Goal: Task Accomplishment & Management: Use online tool/utility

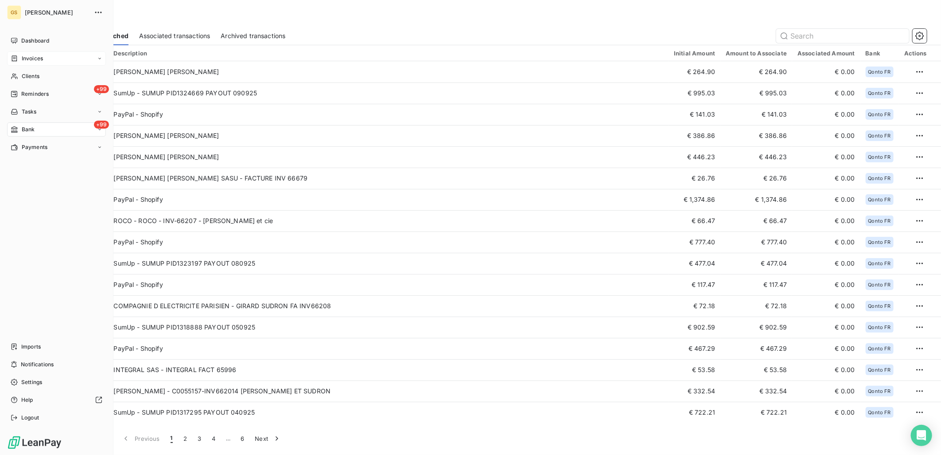
click at [29, 58] on span "Invoices" at bounding box center [32, 59] width 21 height 8
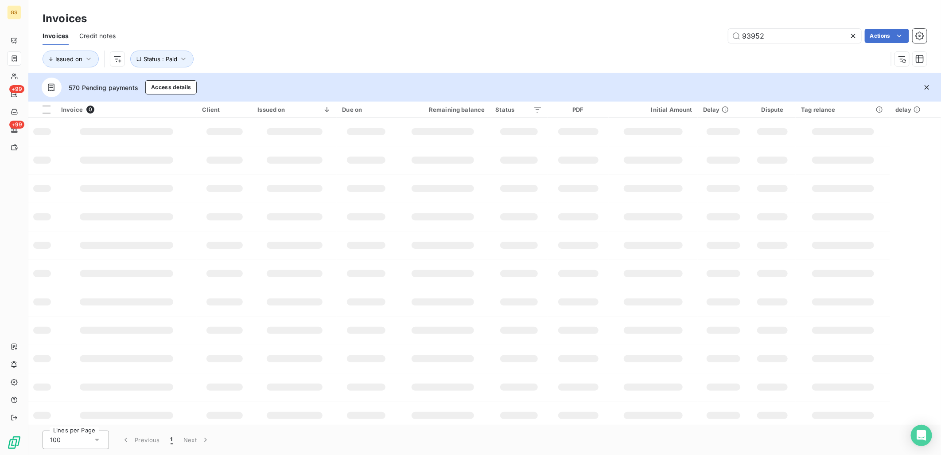
click at [782, 21] on div "Invoices" at bounding box center [484, 19] width 913 height 16
drag, startPoint x: 785, startPoint y: 29, endPoint x: 653, endPoint y: 27, distance: 132.1
click at [654, 27] on div "Invoices Credit notes 93952 Actions" at bounding box center [484, 36] width 913 height 19
paste input "6659"
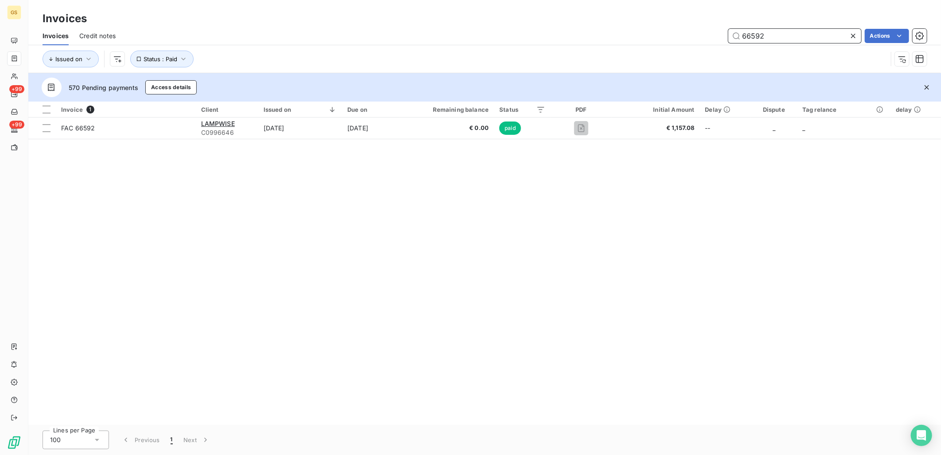
type input "66592"
click at [493, 165] on div "Invoice 1 Client Issued on Due on Remaining balance Status PDF Initial Amount D…" at bounding box center [484, 262] width 913 height 323
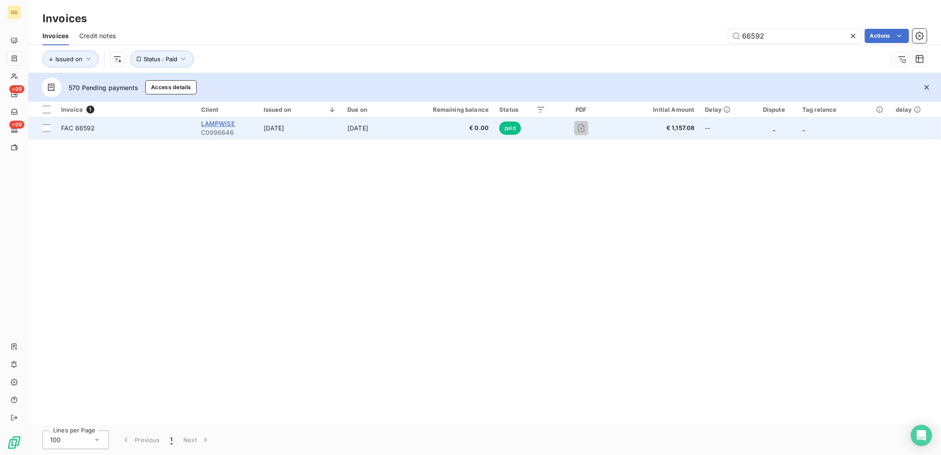
click at [224, 124] on span "LAMPWISE" at bounding box center [218, 124] width 34 height 8
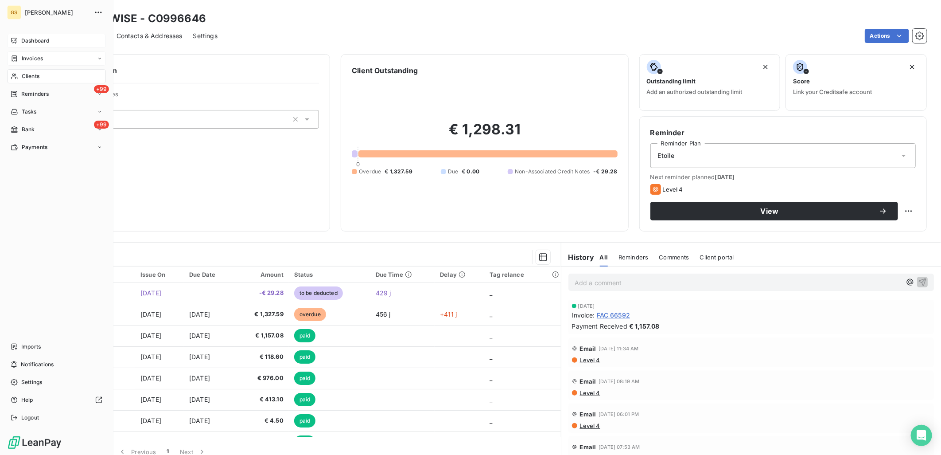
click at [27, 46] on div "Dashboard" at bounding box center [56, 41] width 99 height 14
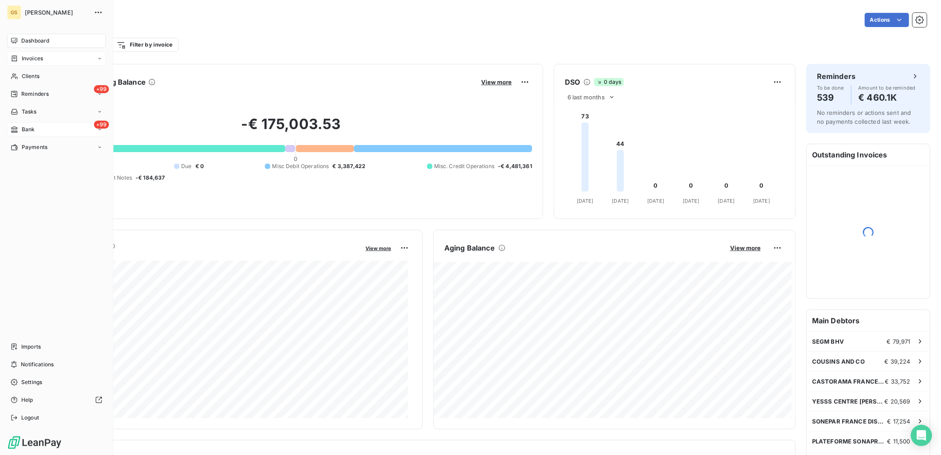
click at [19, 130] on div "Bank" at bounding box center [23, 129] width 24 height 8
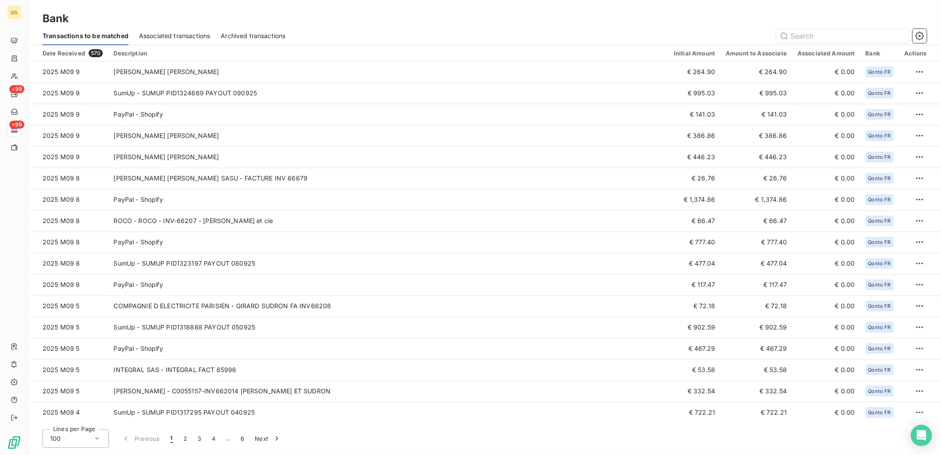
click at [184, 32] on span "Associated transactions" at bounding box center [174, 35] width 71 height 9
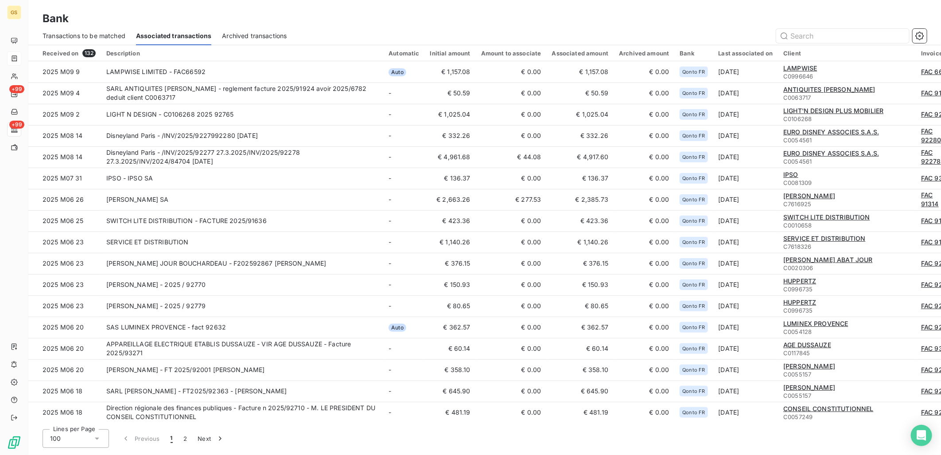
click at [63, 39] on span "Transactions to be matched" at bounding box center [84, 35] width 83 height 9
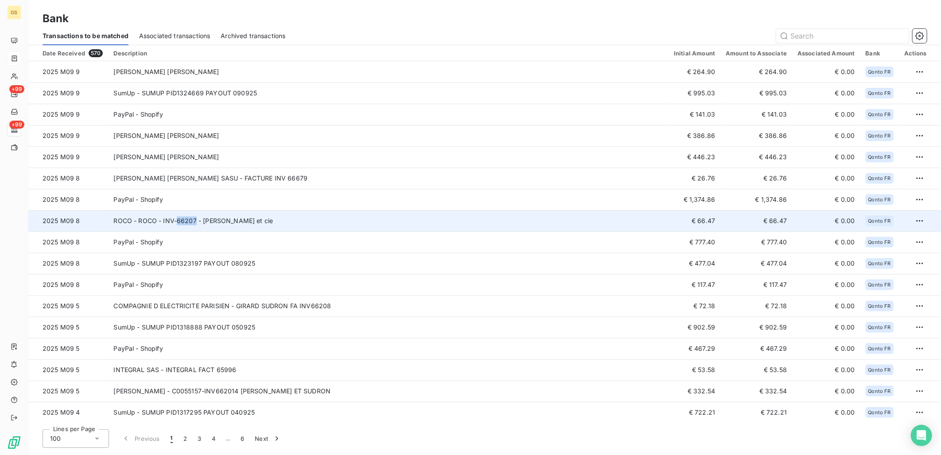
copy td "66207"
click at [196, 220] on td "ROCO - ROCO - INV-66207 - [PERSON_NAME] et cie" at bounding box center [388, 220] width 561 height 21
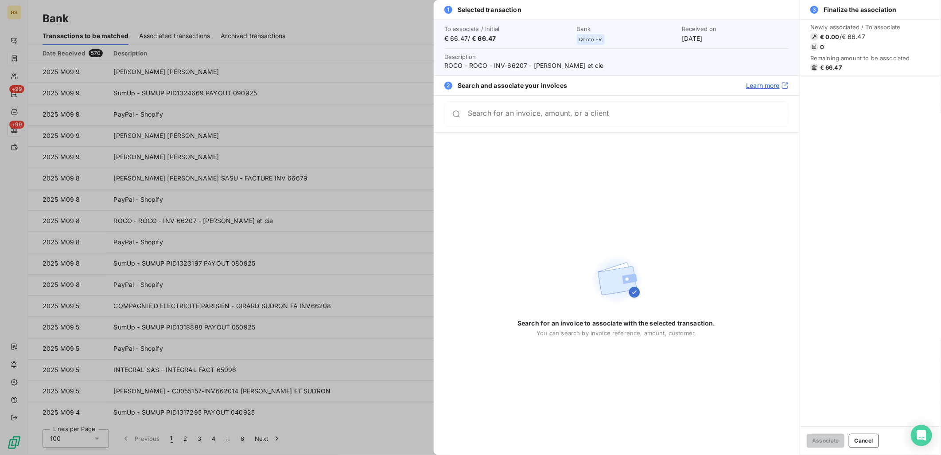
click at [255, 232] on div at bounding box center [470, 227] width 941 height 455
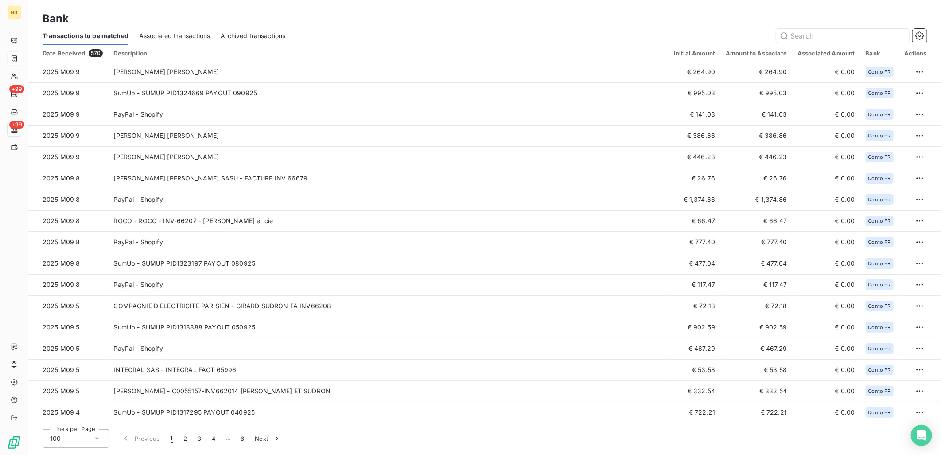
drag, startPoint x: 229, startPoint y: 257, endPoint x: 471, endPoint y: 22, distance: 337.5
click at [471, 22] on div "Bank" at bounding box center [484, 19] width 913 height 16
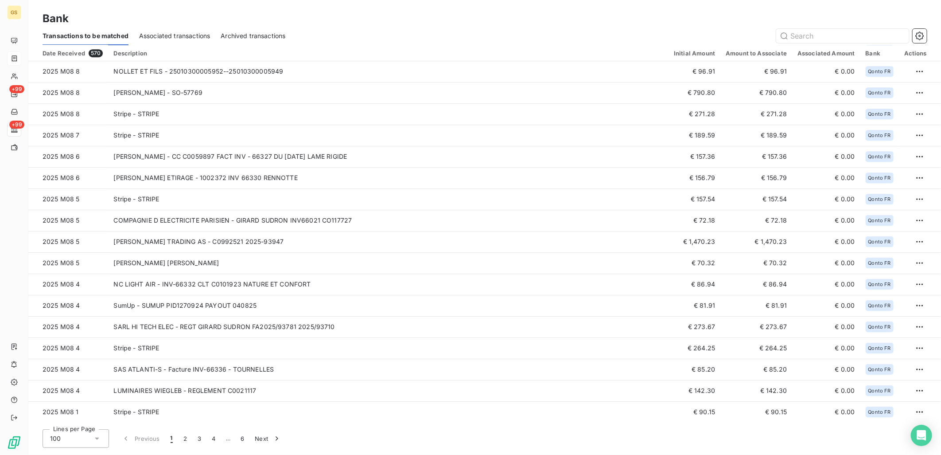
scroll to position [1765, 0]
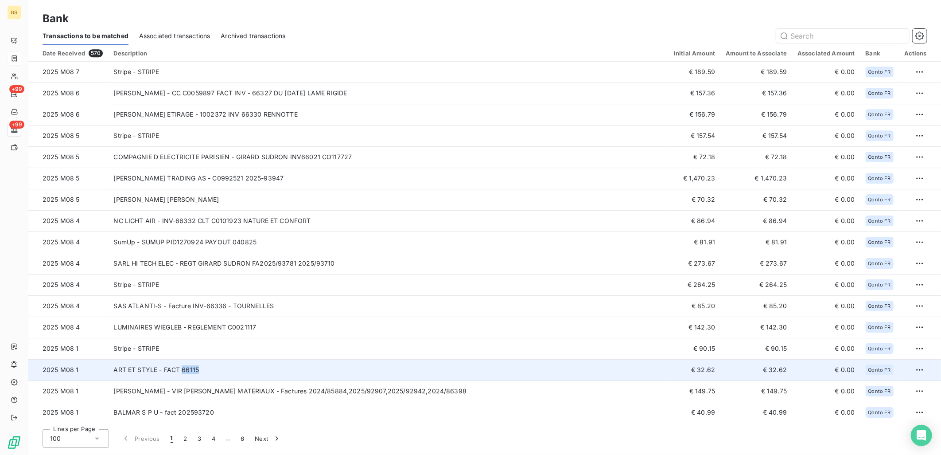
copy td "66115"
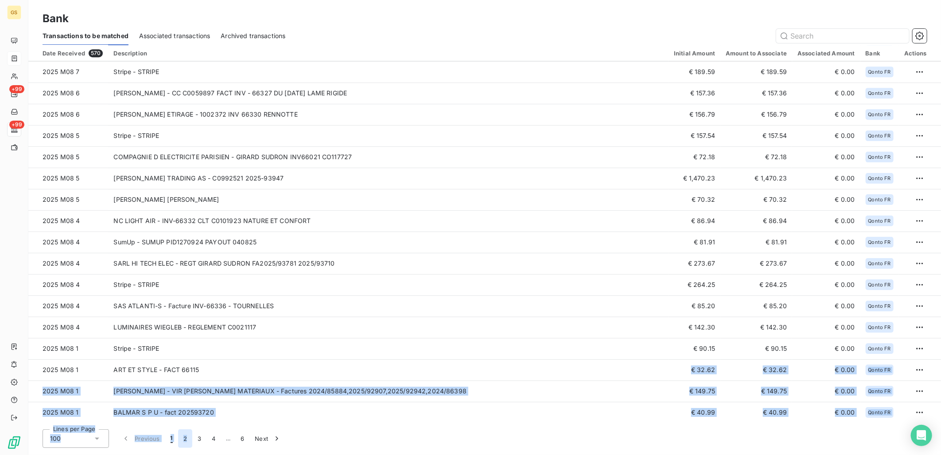
drag, startPoint x: 183, startPoint y: 370, endPoint x: 190, endPoint y: 436, distance: 66.8
click at [190, 436] on div "Date Received 570 Description Initial Amount Amount to Associate Associated Amo…" at bounding box center [484, 249] width 913 height 409
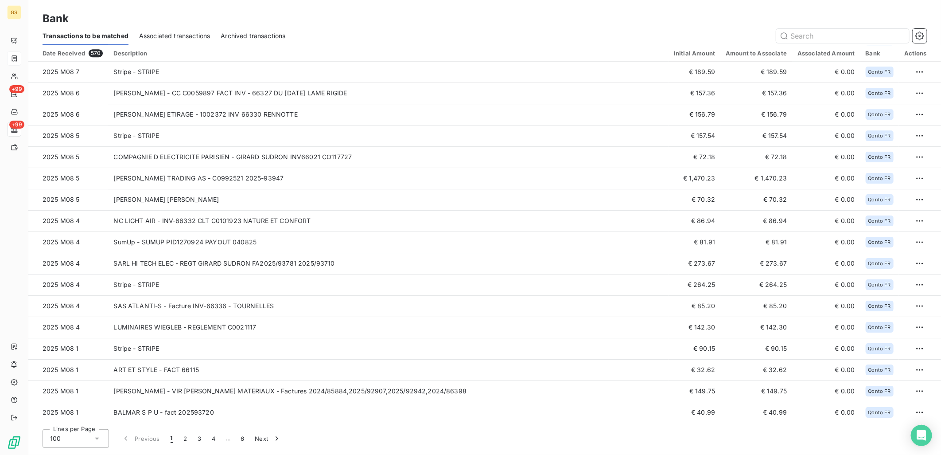
click at [370, 424] on div "Date Received 570 Description Initial Amount Amount to Associate Associated Amo…" at bounding box center [484, 249] width 913 height 409
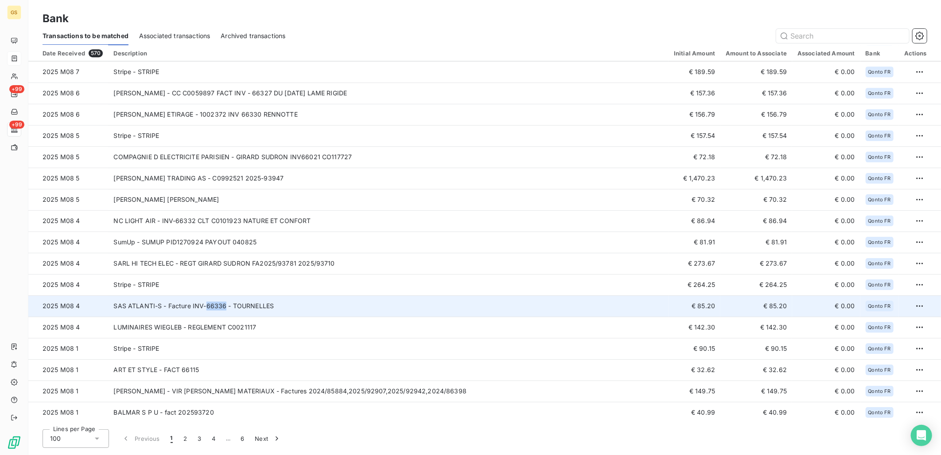
copy td "66336"
drag, startPoint x: 223, startPoint y: 304, endPoint x: 206, endPoint y: 304, distance: 17.3
click at [206, 304] on td "SAS ATLANTI-S - Facture INV-66336 - TOURNELLES" at bounding box center [388, 305] width 561 height 21
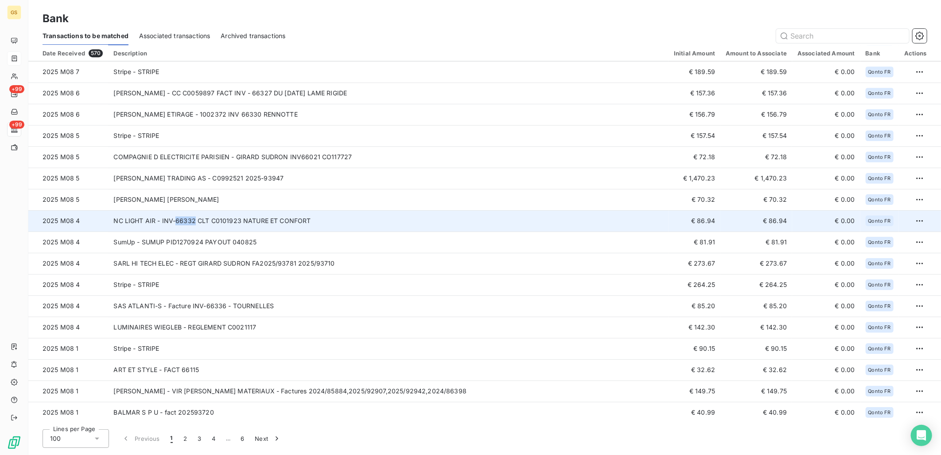
copy td "66332"
drag, startPoint x: 192, startPoint y: 219, endPoint x: 175, endPoint y: 221, distance: 17.8
click at [175, 221] on td "NC LIGHT AIR - INV-66332 CLT C0101923 NATURE ET CONFORT" at bounding box center [388, 220] width 561 height 21
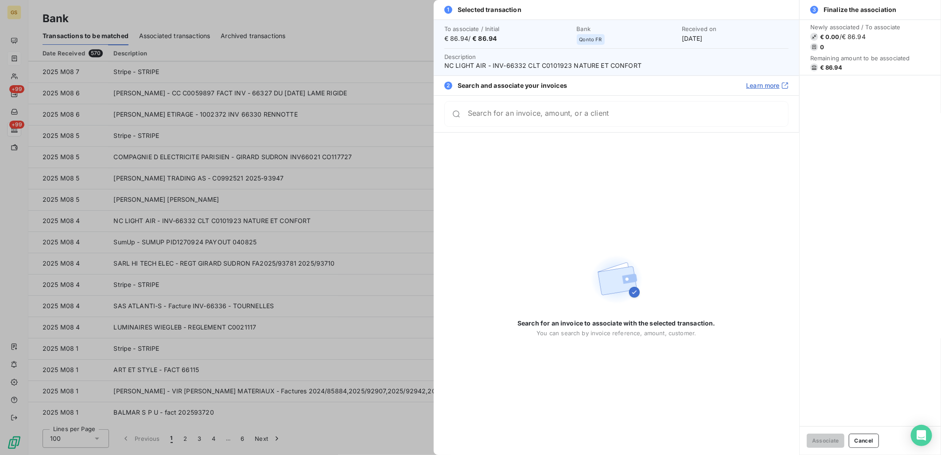
click at [276, 256] on div at bounding box center [470, 227] width 941 height 455
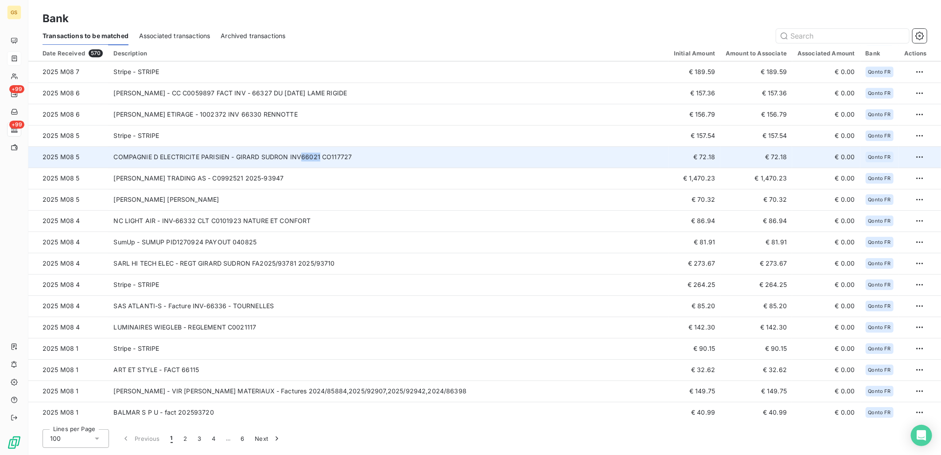
copy td "66021"
drag, startPoint x: 317, startPoint y: 156, endPoint x: 300, endPoint y: 158, distance: 16.5
click at [300, 158] on td "COMPAGNIE D ELECTRICITE PARISIEN - GIRARD SUDRON INV66021 CO117727" at bounding box center [388, 156] width 561 height 21
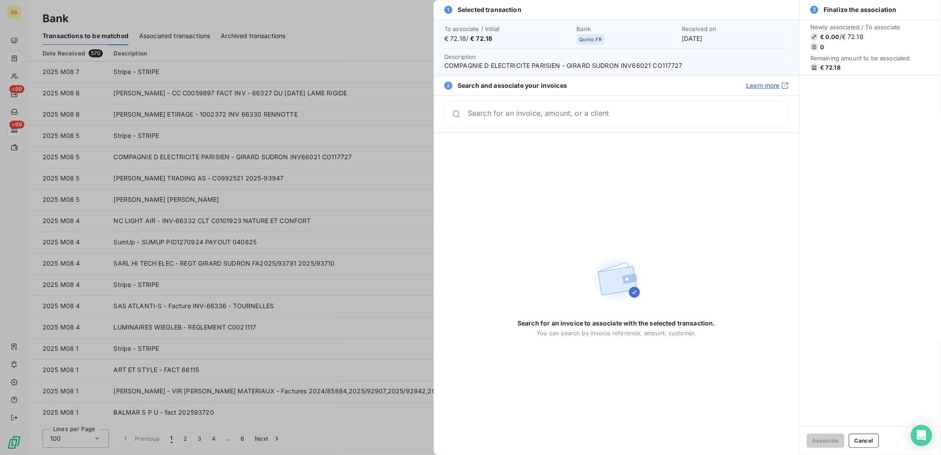
click at [308, 207] on div at bounding box center [470, 227] width 941 height 455
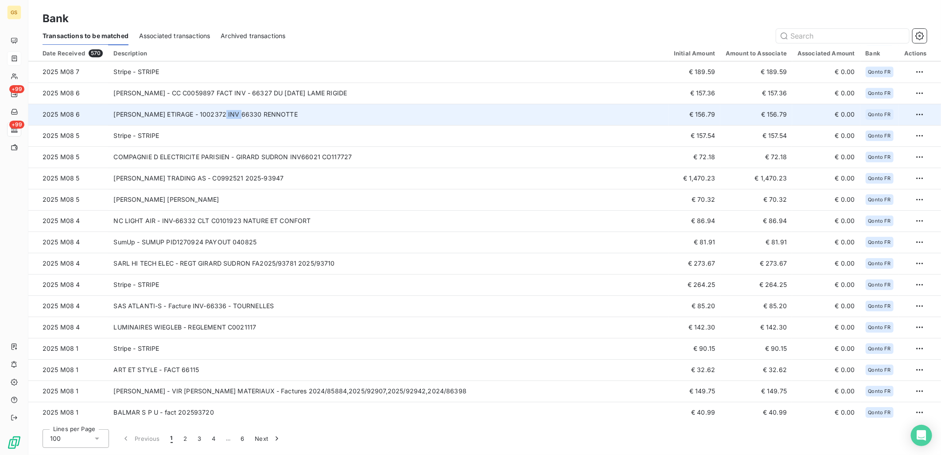
copy td "66330"
drag, startPoint x: 240, startPoint y: 113, endPoint x: 222, endPoint y: 115, distance: 18.3
click at [222, 115] on td "[PERSON_NAME] ETIRAGE - 1002372 INV 66330 RENNOTTE" at bounding box center [388, 114] width 561 height 21
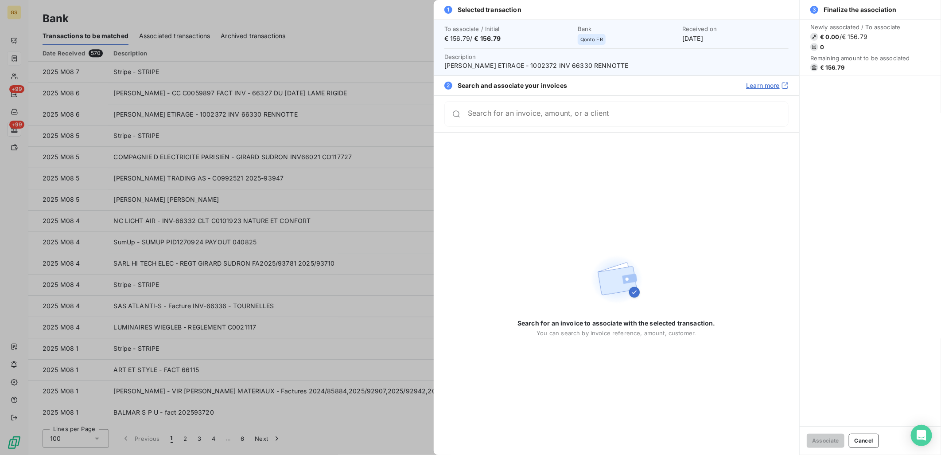
click at [220, 140] on div at bounding box center [470, 227] width 941 height 455
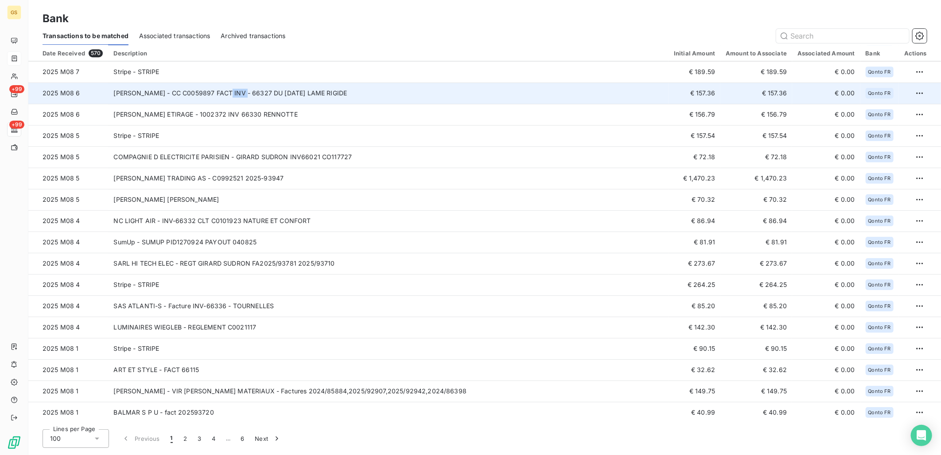
copy td "66327"
drag, startPoint x: 241, startPoint y: 92, endPoint x: 223, endPoint y: 93, distance: 18.3
click at [223, 93] on td "[PERSON_NAME] - CC C0059897 FACT INV - 66327 DU [DATE] LAME RIGIDE" at bounding box center [388, 92] width 561 height 21
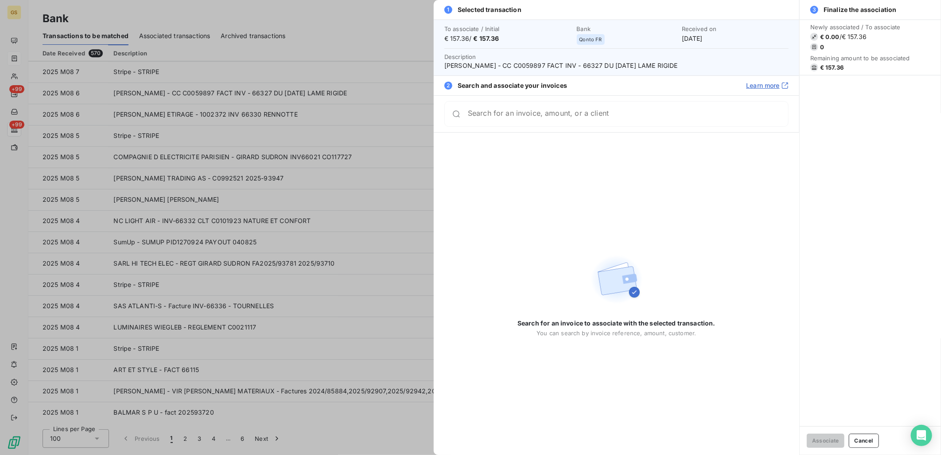
click at [299, 133] on div at bounding box center [470, 227] width 941 height 455
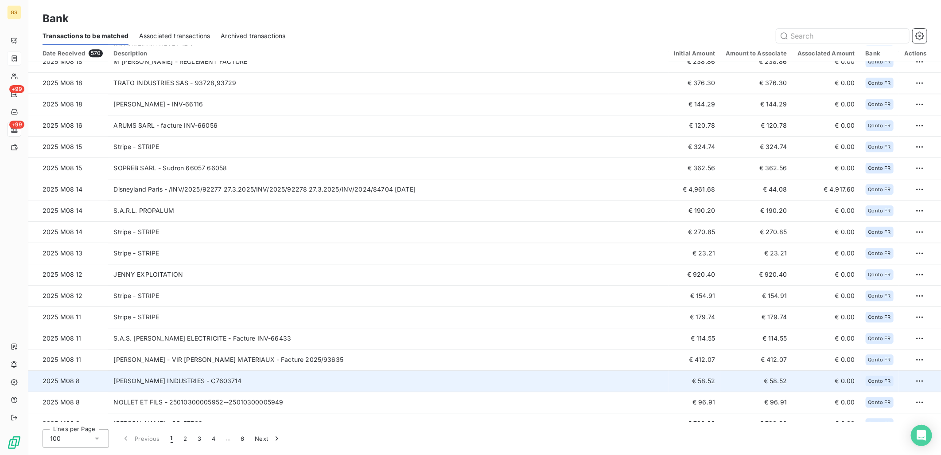
scroll to position [1322, 0]
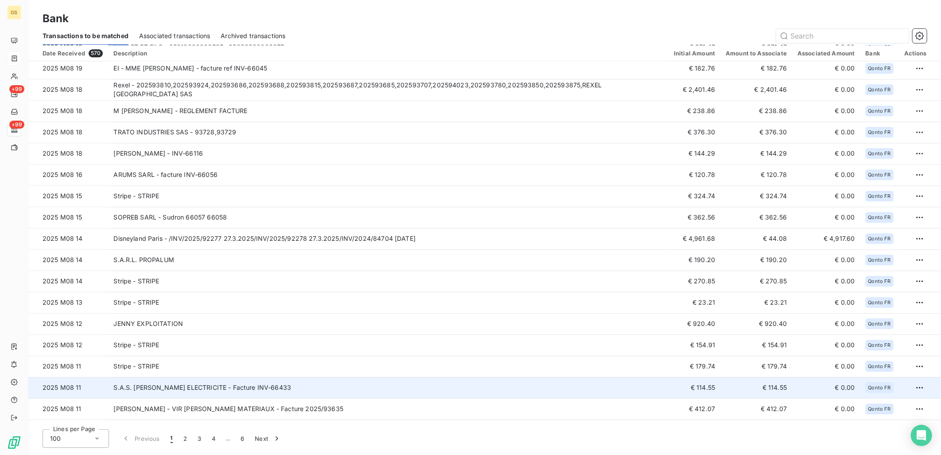
copy td "66433"
drag, startPoint x: 297, startPoint y: 386, endPoint x: 274, endPoint y: 389, distance: 23.6
click at [274, 389] on td "S.A.S. [PERSON_NAME] ELECTRICITE - Facture INV-66433" at bounding box center [388, 387] width 561 height 21
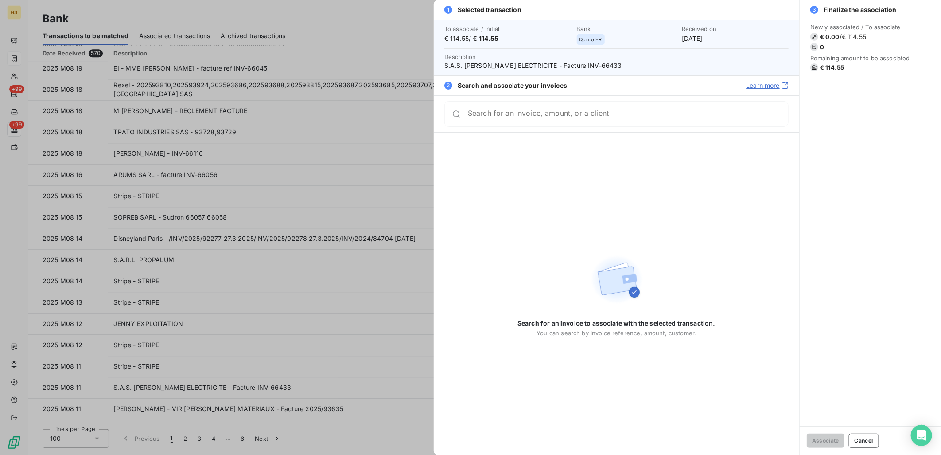
click at [325, 318] on div at bounding box center [470, 227] width 941 height 455
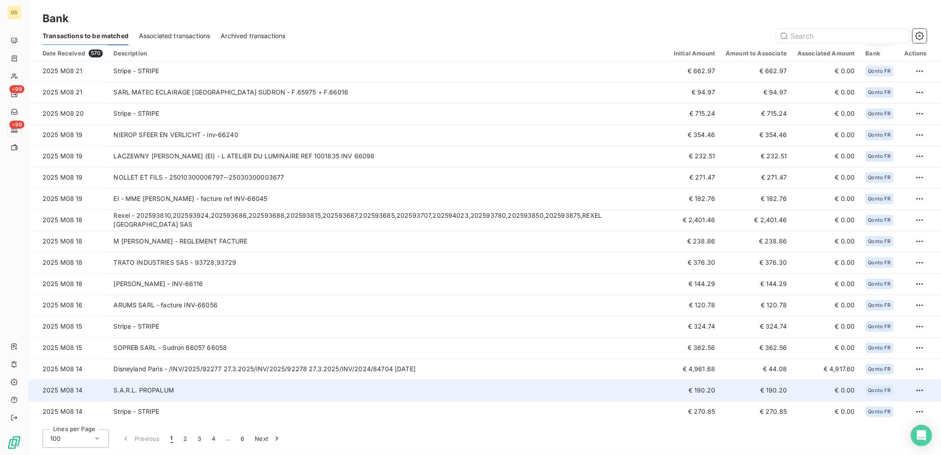
scroll to position [1175, 0]
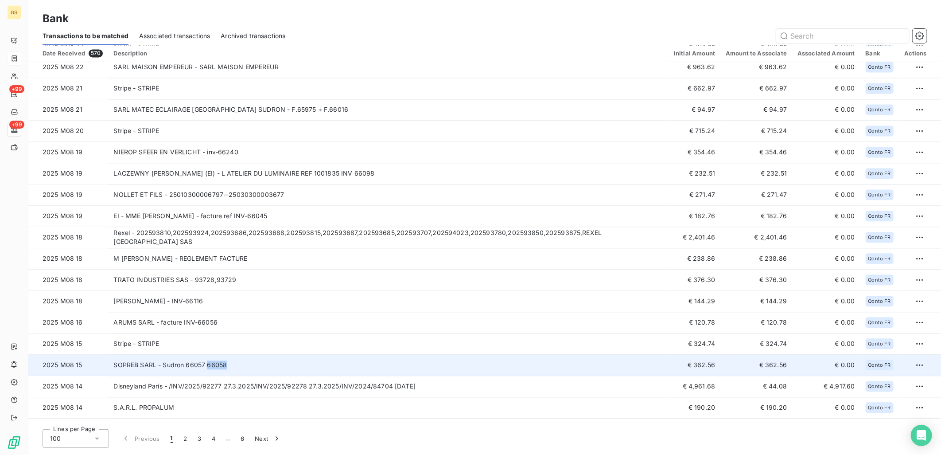
copy td "66058"
drag, startPoint x: 226, startPoint y: 362, endPoint x: 206, endPoint y: 364, distance: 20.9
click at [206, 364] on td "SOPREB SARL - Sudron 66057 66058" at bounding box center [388, 364] width 561 height 21
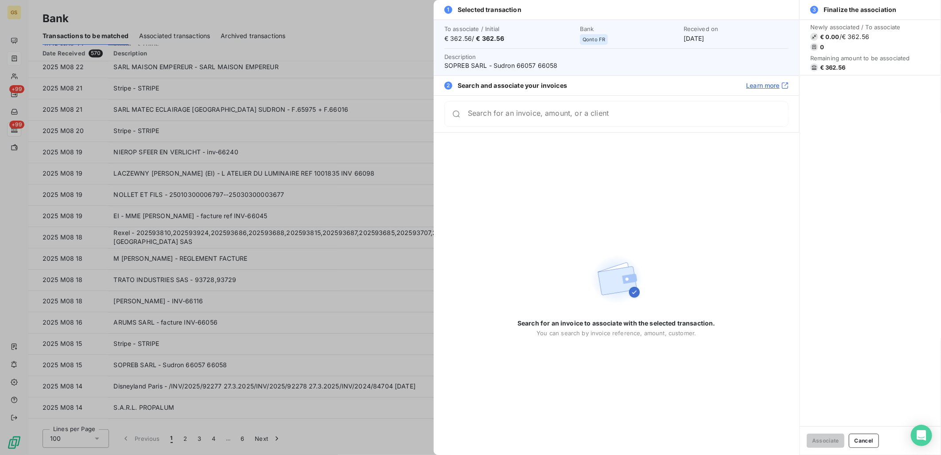
click at [258, 364] on div at bounding box center [470, 227] width 941 height 455
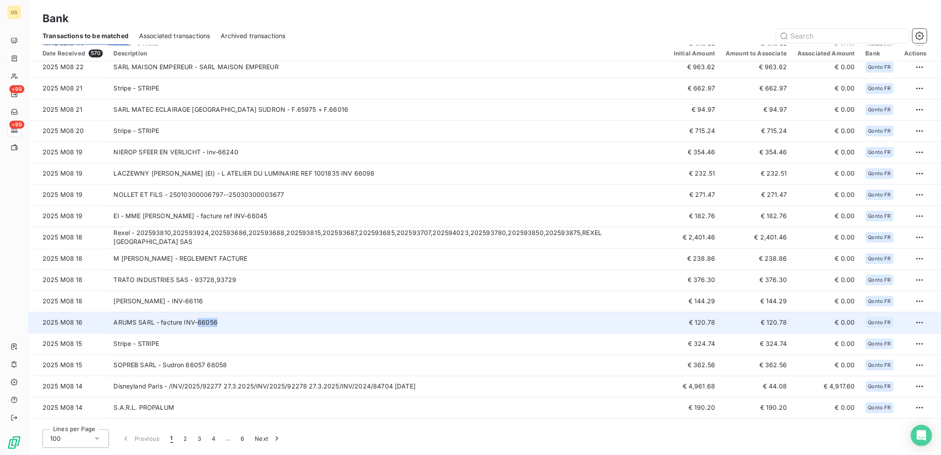
drag, startPoint x: 218, startPoint y: 321, endPoint x: 197, endPoint y: 321, distance: 21.3
click at [197, 321] on td "ARUMS SARL - facture INV-66056" at bounding box center [388, 322] width 561 height 21
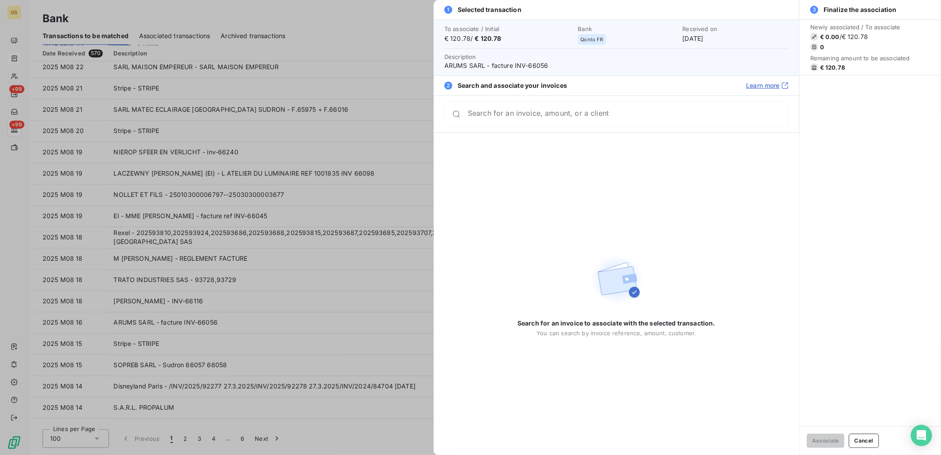
click at [535, 63] on span "ARUMS SARL - facture INV-66056" at bounding box center [616, 65] width 344 height 9
copy span "66056"
click at [304, 308] on div at bounding box center [470, 227] width 941 height 455
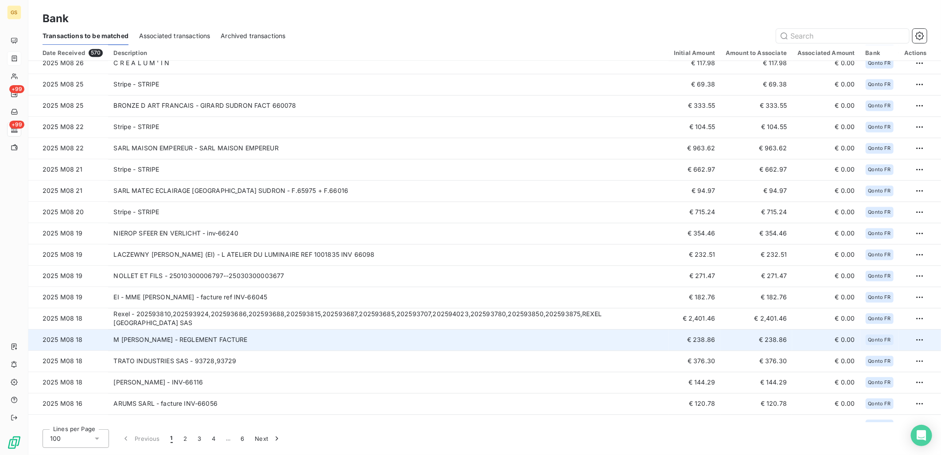
scroll to position [1076, 0]
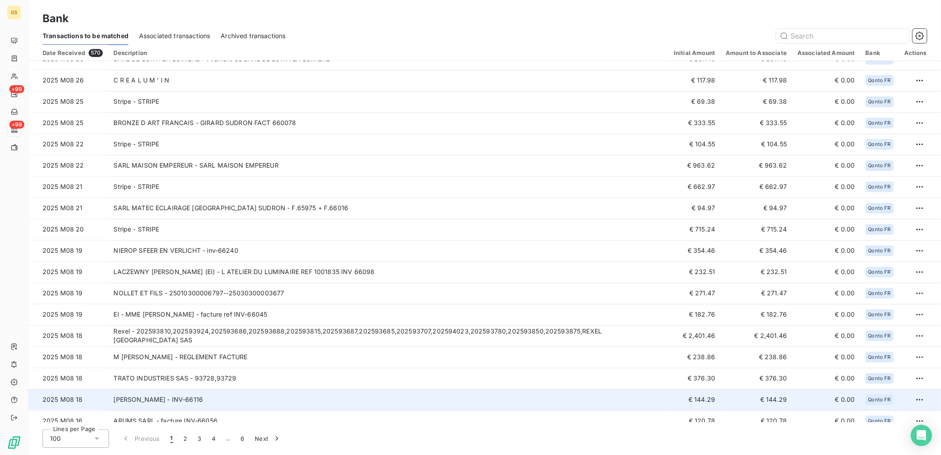
click at [200, 402] on td "[PERSON_NAME] - INV-66116" at bounding box center [388, 399] width 561 height 21
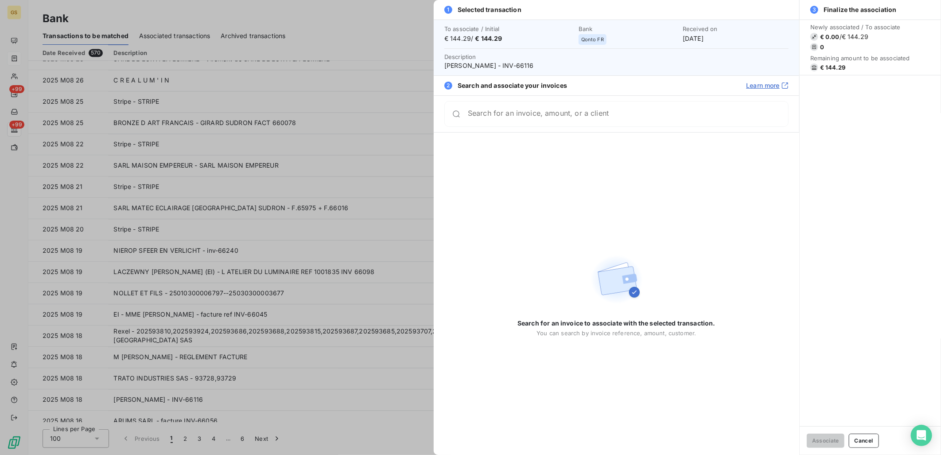
click at [498, 63] on span "[PERSON_NAME] - INV-66116" at bounding box center [616, 65] width 344 height 9
click at [241, 397] on div at bounding box center [470, 227] width 941 height 455
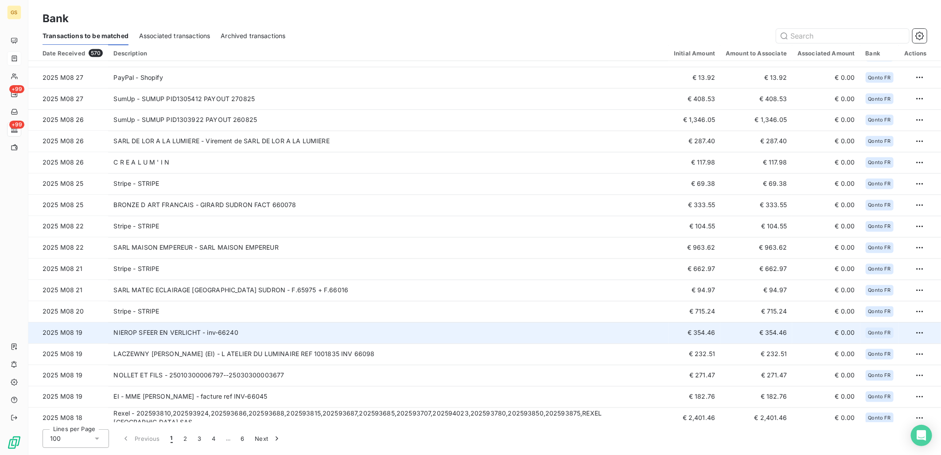
scroll to position [977, 0]
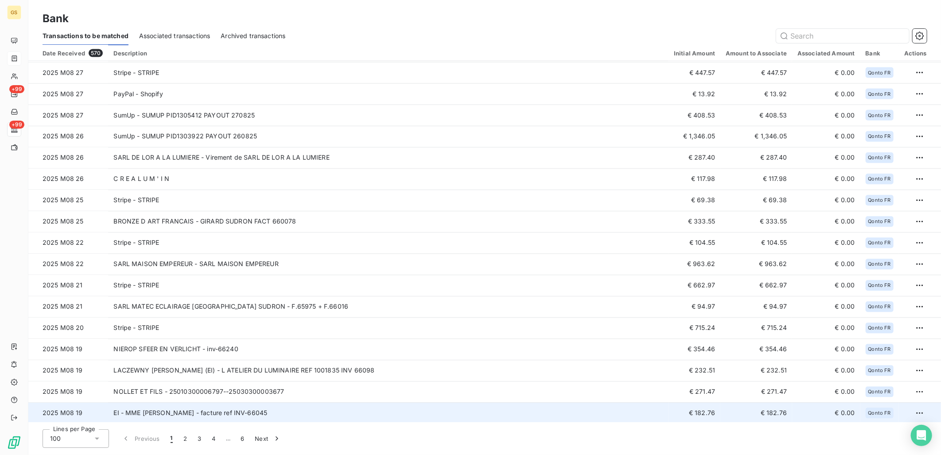
click at [309, 408] on td "EI - MME [PERSON_NAME] - facture ref INV-66045" at bounding box center [388, 412] width 561 height 21
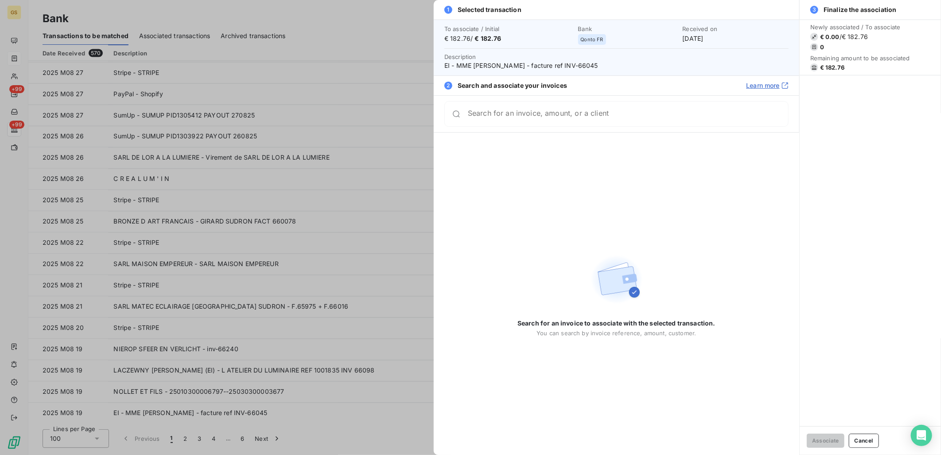
click at [590, 67] on span "EI - MME [PERSON_NAME] - facture ref INV-66045" at bounding box center [616, 65] width 344 height 9
click at [307, 344] on div at bounding box center [470, 227] width 941 height 455
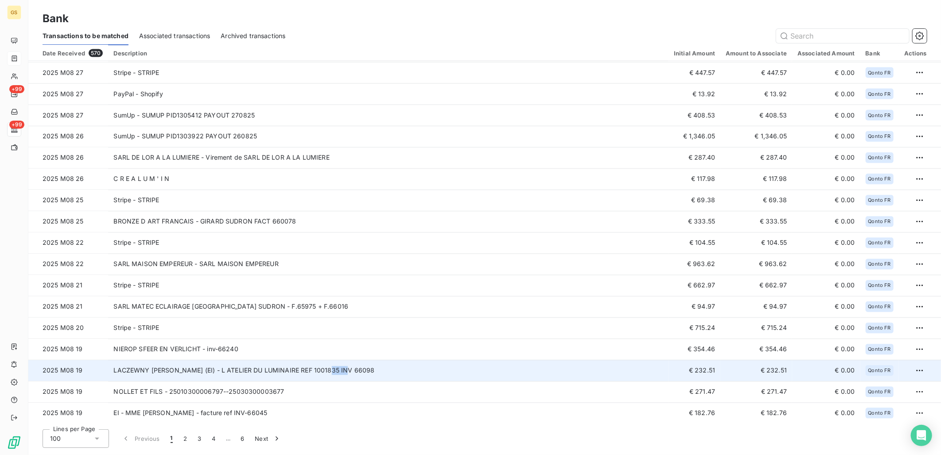
drag, startPoint x: 347, startPoint y: 371, endPoint x: 326, endPoint y: 371, distance: 21.7
click at [326, 371] on td "LACZEWNY [PERSON_NAME] (EI) - L ATELIER DU LUMINAIRE REF 1001835 INV 66098" at bounding box center [388, 370] width 561 height 21
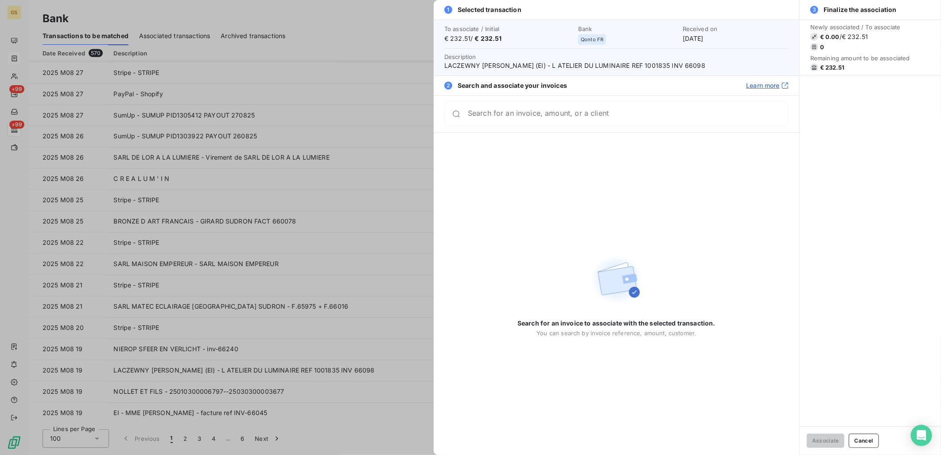
click at [291, 387] on div at bounding box center [470, 227] width 941 height 455
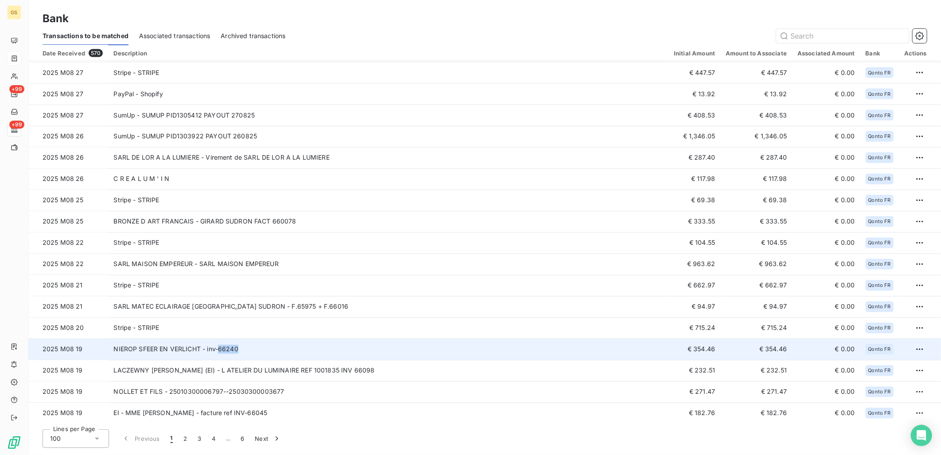
drag, startPoint x: 236, startPoint y: 347, endPoint x: 218, endPoint y: 348, distance: 17.8
click at [218, 348] on td "NIEROP SFEER EN VERLICHT - inv-66240" at bounding box center [388, 349] width 561 height 21
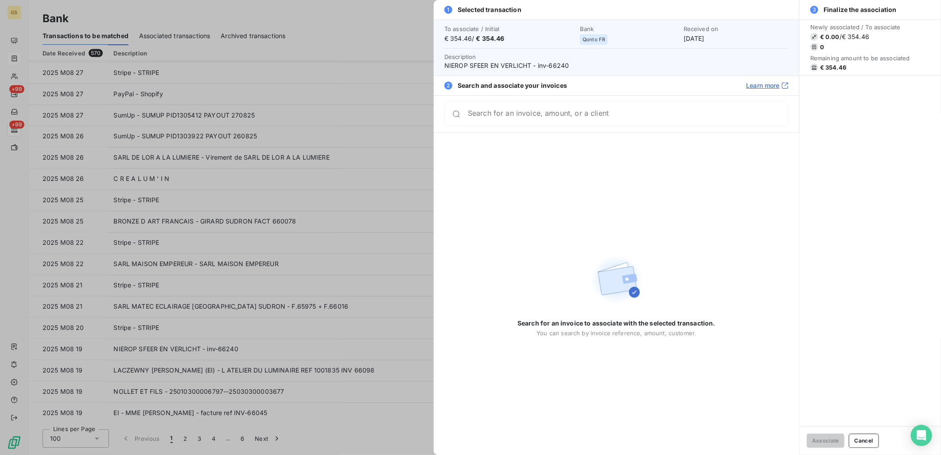
click at [268, 338] on div at bounding box center [470, 227] width 941 height 455
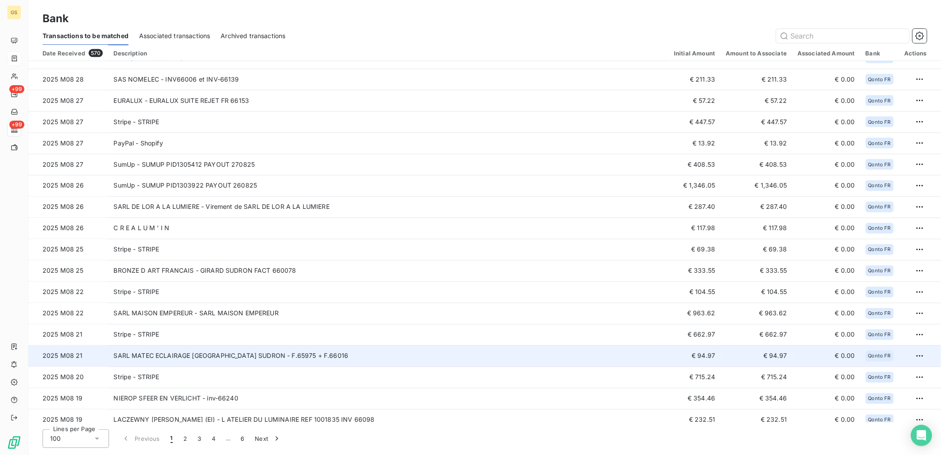
scroll to position [879, 0]
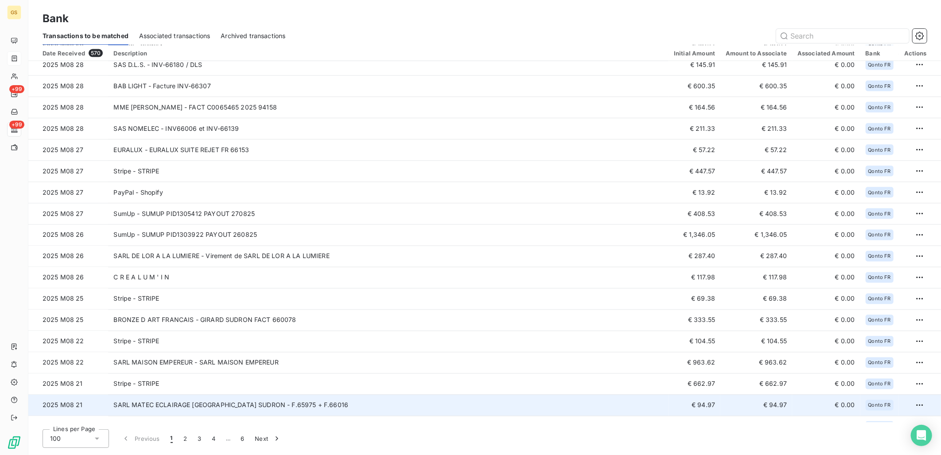
click at [361, 404] on td "SARL MATEC ECLAIRAGE [GEOGRAPHIC_DATA] SUDRON - F.65975 + F.66016" at bounding box center [388, 404] width 561 height 21
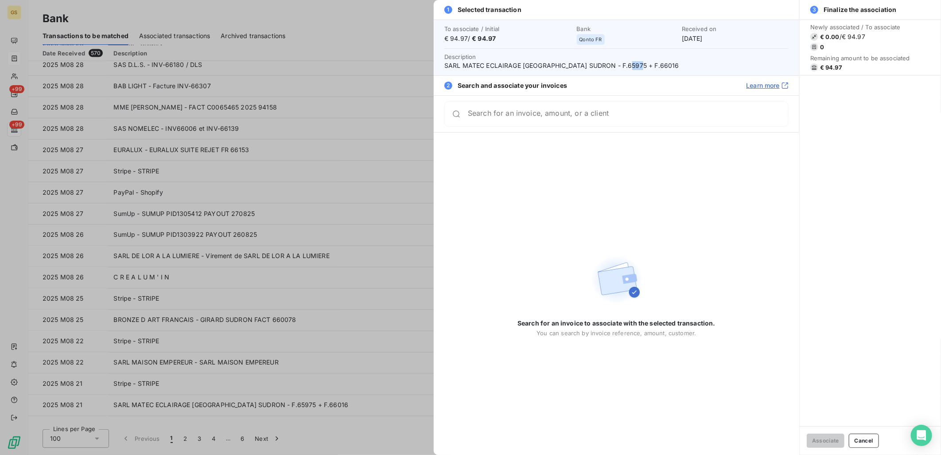
drag, startPoint x: 643, startPoint y: 62, endPoint x: 629, endPoint y: 65, distance: 13.9
click at [629, 65] on span "SARL MATEC ECLAIRAGE [GEOGRAPHIC_DATA] SUDRON - F.65975 + F.66016" at bounding box center [616, 65] width 344 height 9
drag, startPoint x: 626, startPoint y: 66, endPoint x: 644, endPoint y: 65, distance: 18.2
click at [644, 65] on span "SARL MATEC ECLAIRAGE [GEOGRAPHIC_DATA] SUDRON - F.65975 + F.66016" at bounding box center [616, 65] width 344 height 9
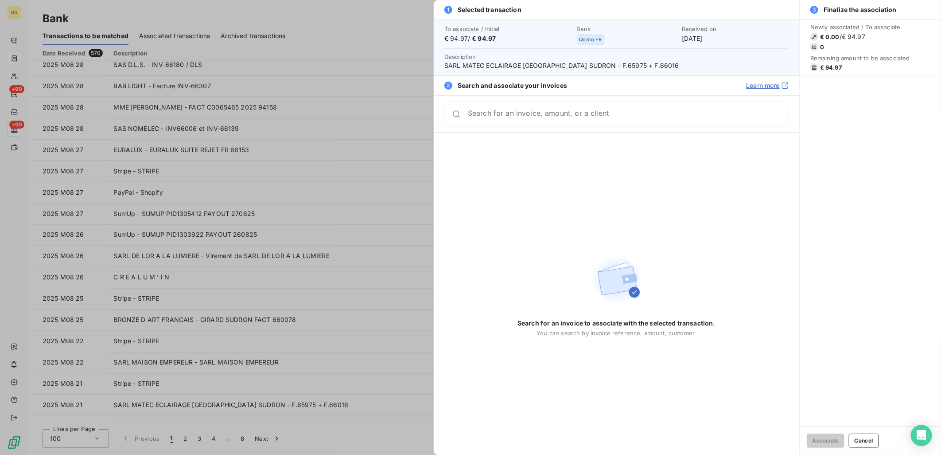
click at [665, 64] on span "SARL MATEC ECLAIRAGE [GEOGRAPHIC_DATA] SUDRON - F.65975 + F.66016" at bounding box center [616, 65] width 344 height 9
click at [343, 393] on div at bounding box center [470, 227] width 941 height 455
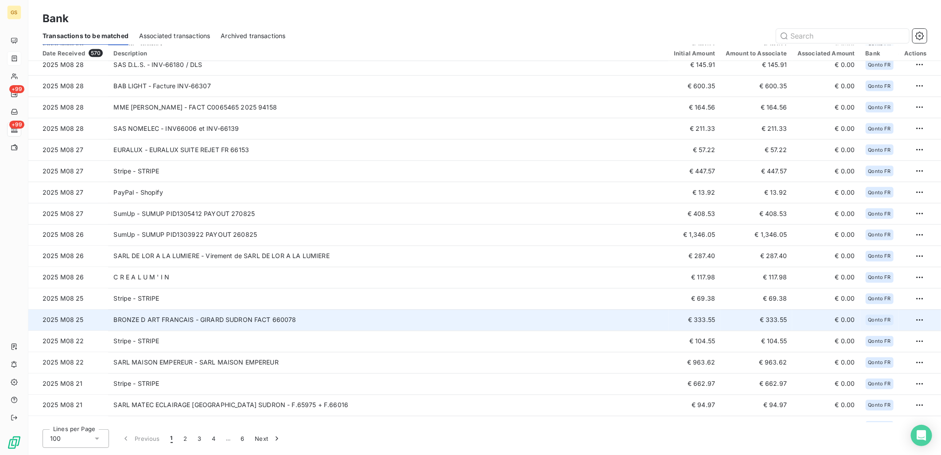
click at [301, 322] on td "BRONZE D ART FRANCAIS - GIRARD SUDRON FACT 660078" at bounding box center [388, 319] width 561 height 21
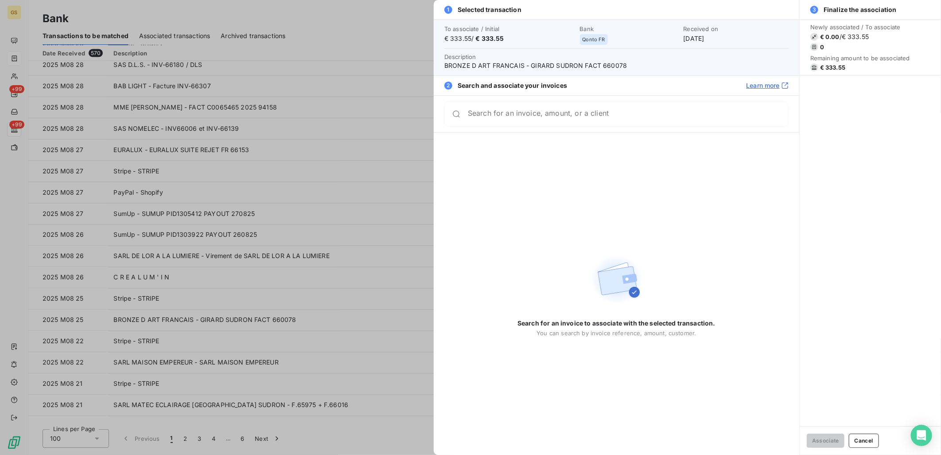
click at [619, 67] on span "BRONZE D ART FRANCAIS - GIRARD SUDRON FACT 660078" at bounding box center [616, 65] width 344 height 9
drag, startPoint x: 445, startPoint y: 63, endPoint x: 489, endPoint y: 67, distance: 44.5
click at [489, 67] on span "BRONZE D ART FRANCAIS - GIRARD SUDRON FACT 660078" at bounding box center [616, 65] width 344 height 9
click at [608, 63] on span "BRONZE D ART FRANCAIS - GIRARD SUDRON FACT 660078" at bounding box center [616, 65] width 344 height 9
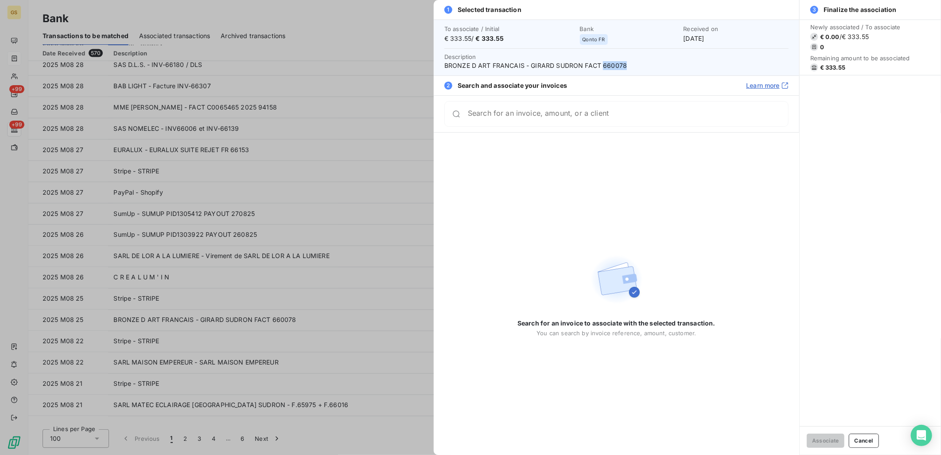
click at [608, 63] on span "BRONZE D ART FRANCAIS - GIRARD SUDRON FACT 660078" at bounding box center [616, 65] width 344 height 9
click at [289, 348] on div at bounding box center [470, 227] width 941 height 455
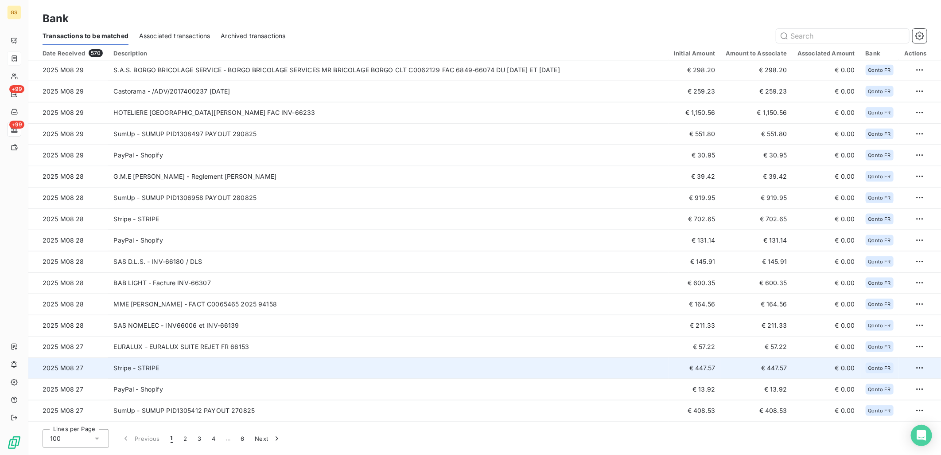
scroll to position [633, 0]
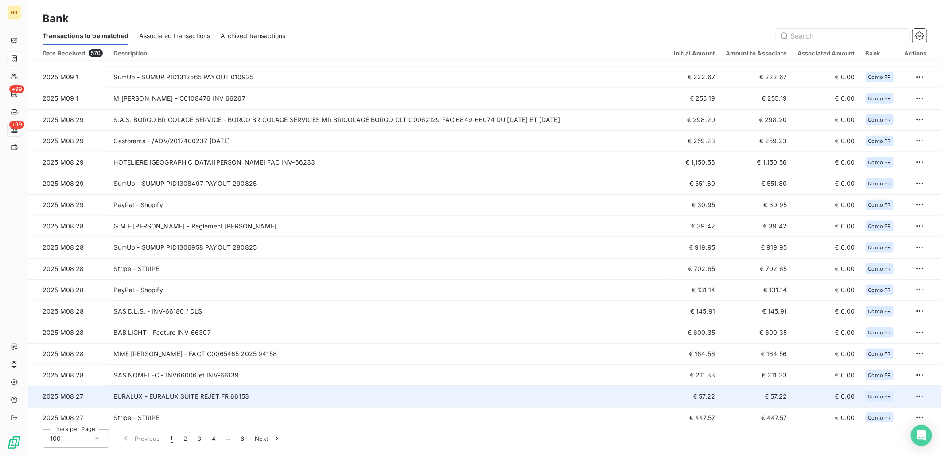
click at [342, 392] on td "EURALUX - EURALUX SUITE REJET FR 66153" at bounding box center [388, 396] width 561 height 21
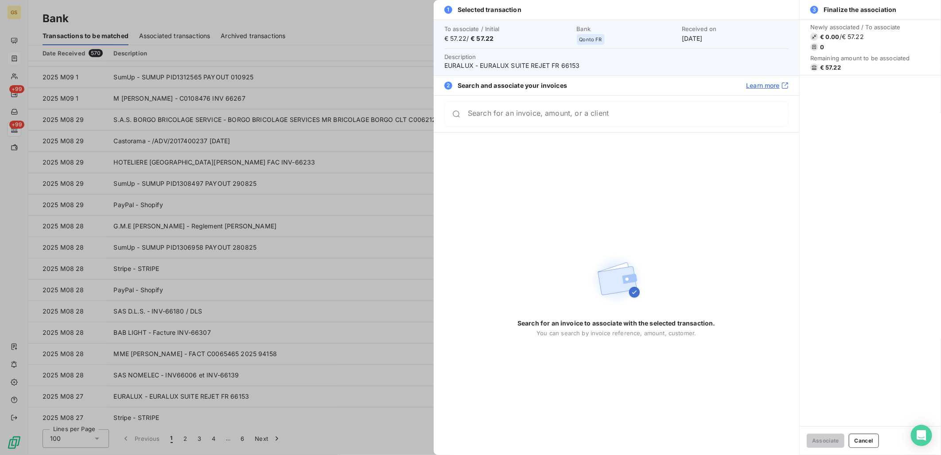
click at [575, 71] on div "To associate / Initial € 57.22 / € 57.22 Bank Qonto FR Received on [DATE] Descr…" at bounding box center [617, 47] width 366 height 56
click at [308, 374] on div at bounding box center [470, 227] width 941 height 455
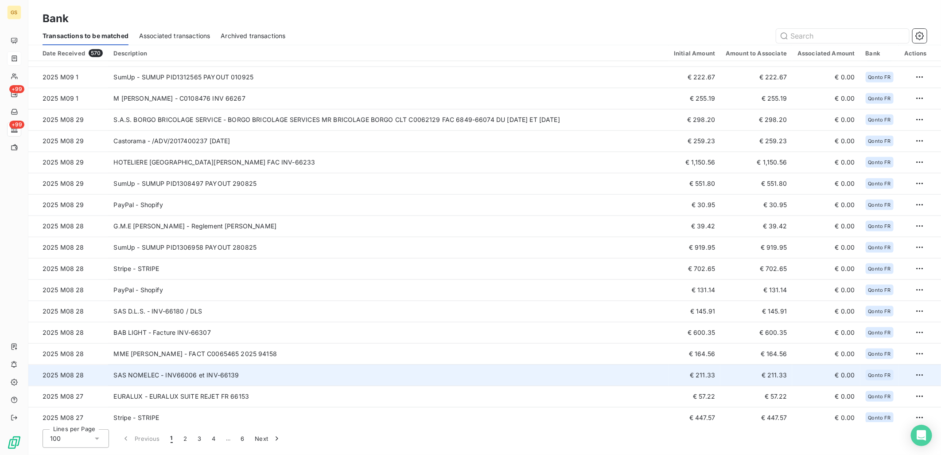
click at [253, 376] on td "SAS NOMELEC - INV66006 et INV-66139" at bounding box center [388, 374] width 561 height 21
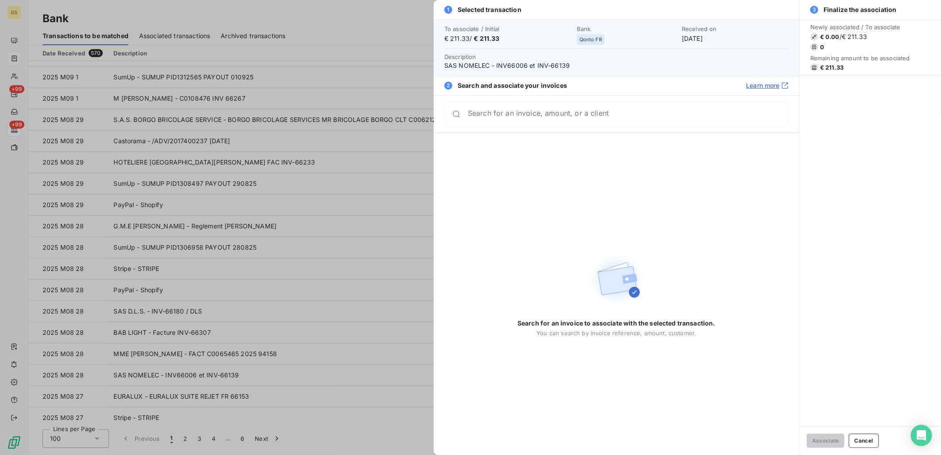
click at [556, 67] on span "SAS NOMELEC - INV66006 et INV-66139" at bounding box center [616, 65] width 344 height 9
click at [314, 355] on div at bounding box center [470, 227] width 941 height 455
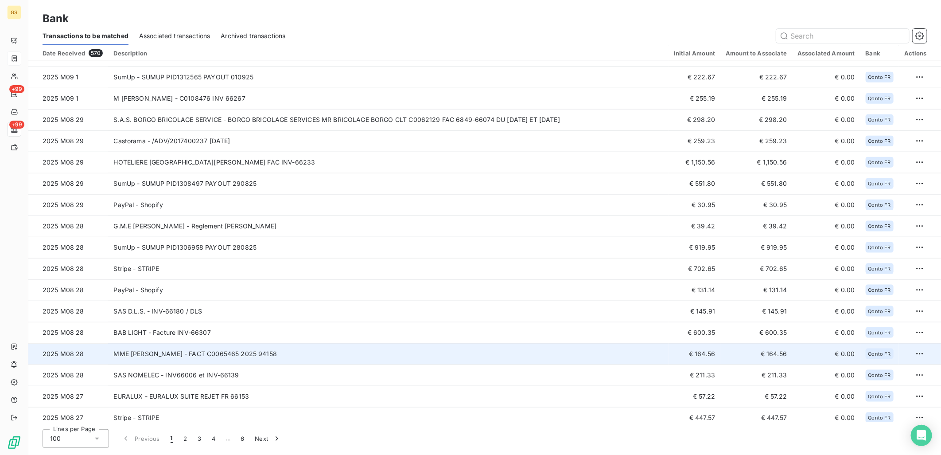
click at [318, 354] on td "MME [PERSON_NAME] - FACT C0065465 2025 94158" at bounding box center [388, 353] width 561 height 21
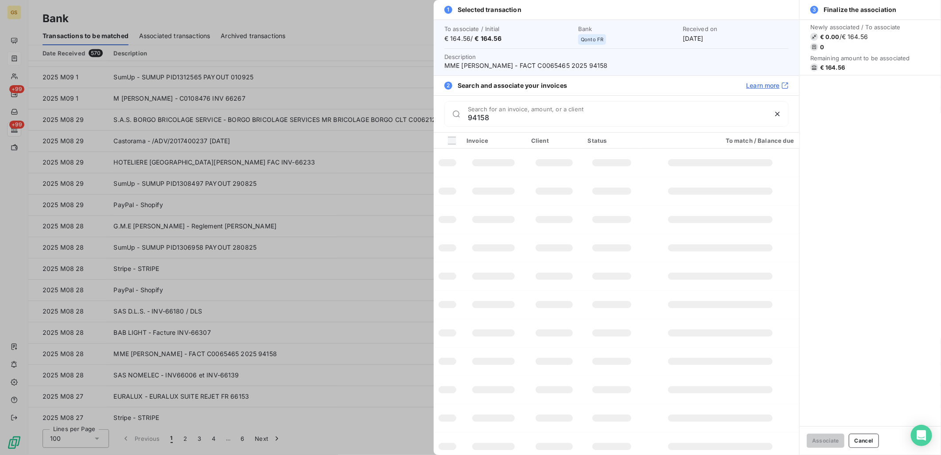
type input "94158"
click at [521, 274] on td at bounding box center [493, 276] width 65 height 28
click at [365, 288] on div at bounding box center [470, 227] width 941 height 455
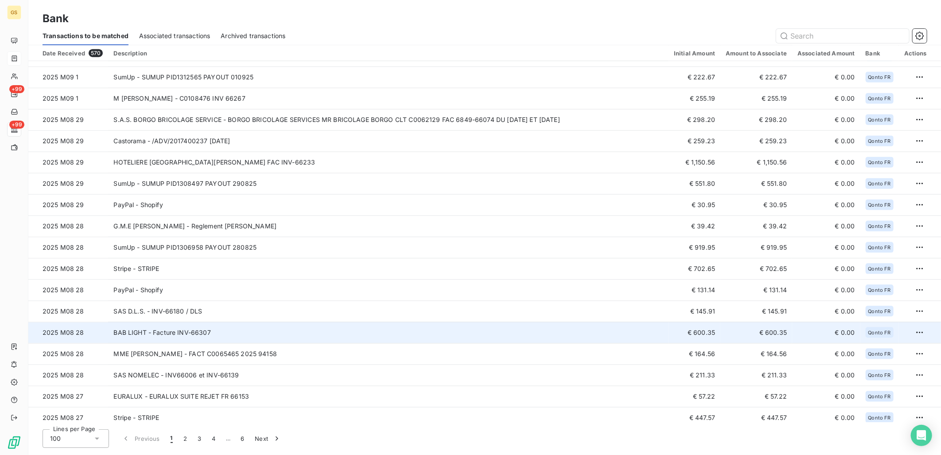
scroll to position [584, 0]
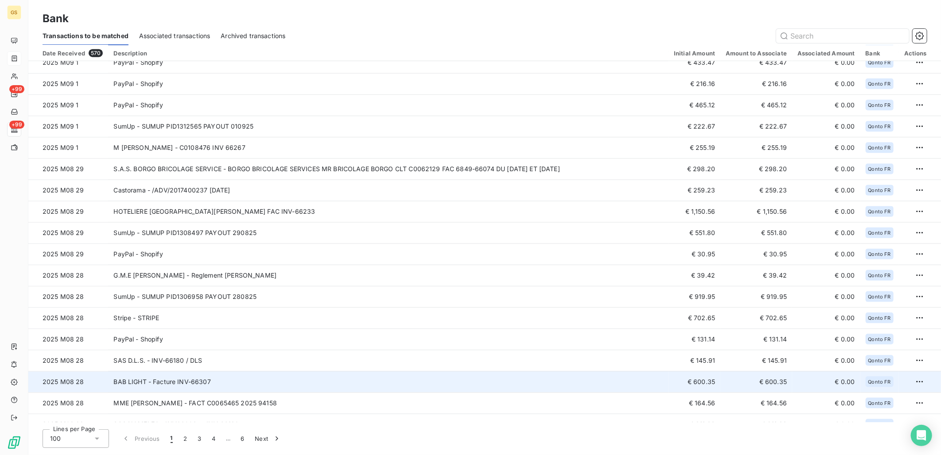
click at [287, 374] on td "BAB LIGHT - Facture INV-66307" at bounding box center [388, 381] width 561 height 21
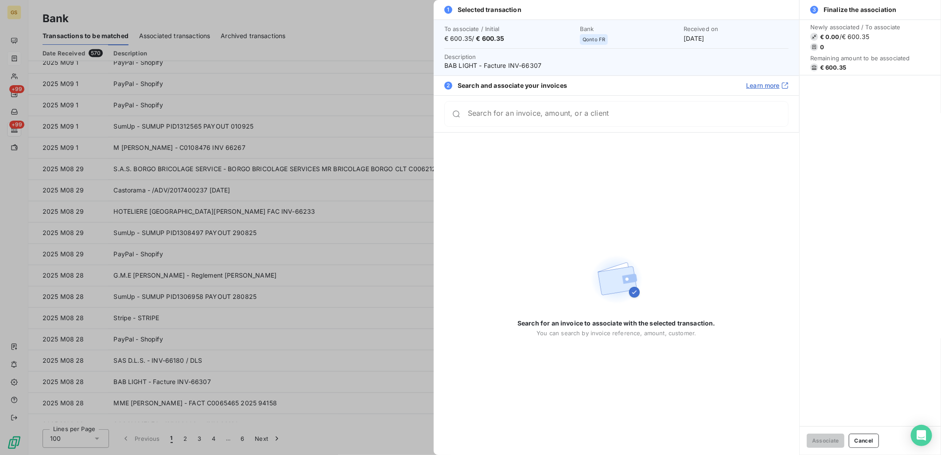
click at [533, 58] on span "Description BAB LIGHT - Facture INV-66307" at bounding box center [616, 61] width 344 height 18
click at [534, 60] on span "Description BAB LIGHT - Facture INV-66307" at bounding box center [616, 61] width 344 height 18
click at [534, 63] on span "BAB LIGHT - Facture INV-66307" at bounding box center [616, 65] width 344 height 9
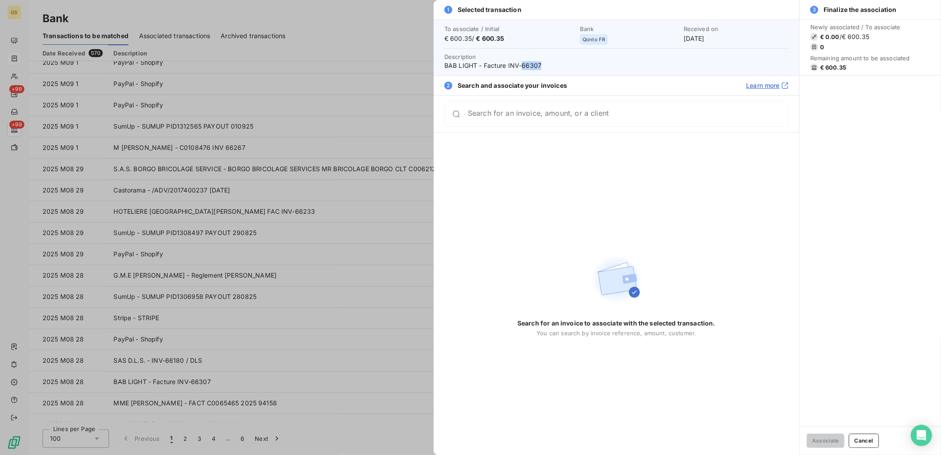
click at [534, 63] on span "BAB LIGHT - Facture INV-66307" at bounding box center [616, 65] width 344 height 9
click at [320, 386] on div at bounding box center [470, 227] width 941 height 455
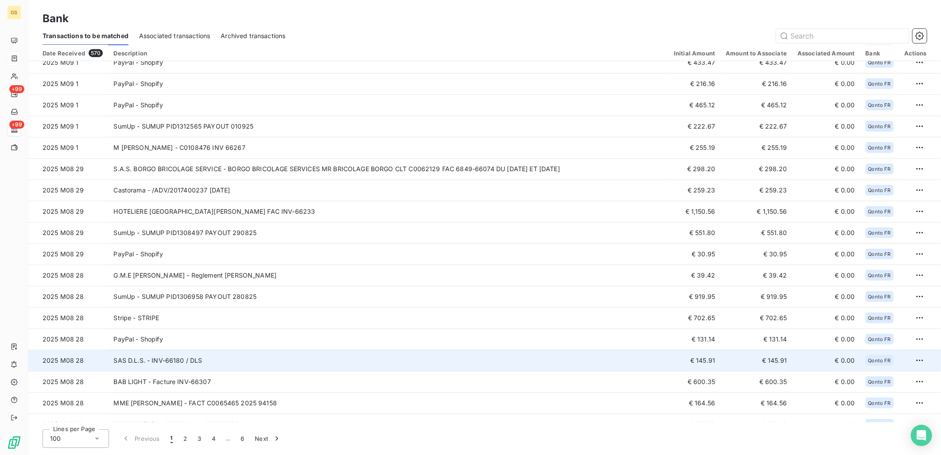
click at [268, 361] on td "SAS D.L.S. - INV-66180 / DLS" at bounding box center [388, 360] width 561 height 21
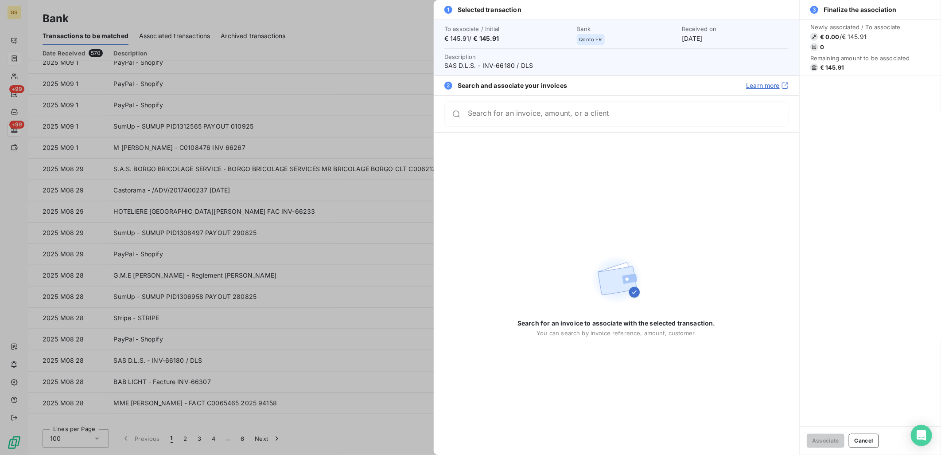
click at [500, 64] on span "SAS D.L.S. - INV-66180 / DLS" at bounding box center [616, 65] width 344 height 9
click at [256, 370] on div at bounding box center [470, 227] width 941 height 455
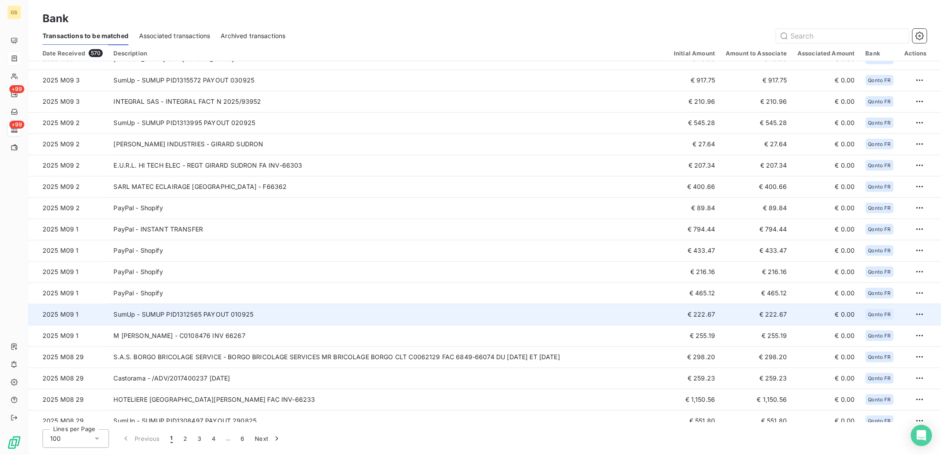
scroll to position [387, 0]
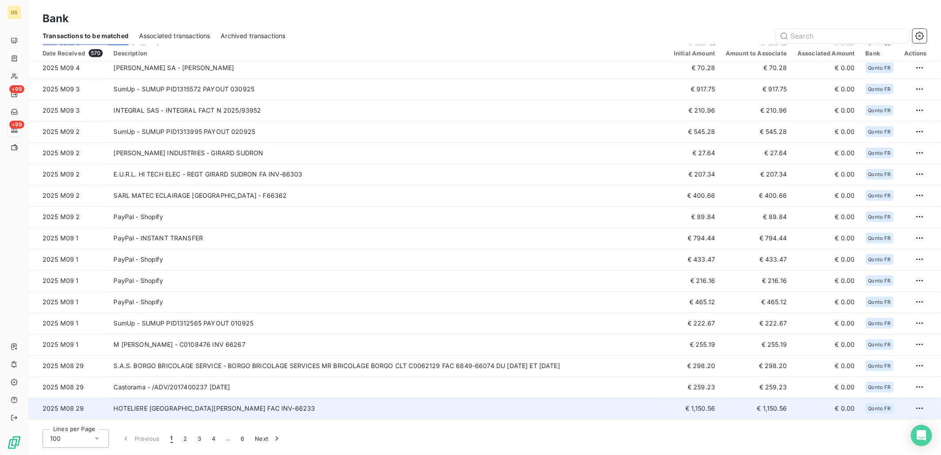
click at [340, 403] on td "HOTELIERE [GEOGRAPHIC_DATA][PERSON_NAME] FAC INV-66233" at bounding box center [388, 407] width 561 height 21
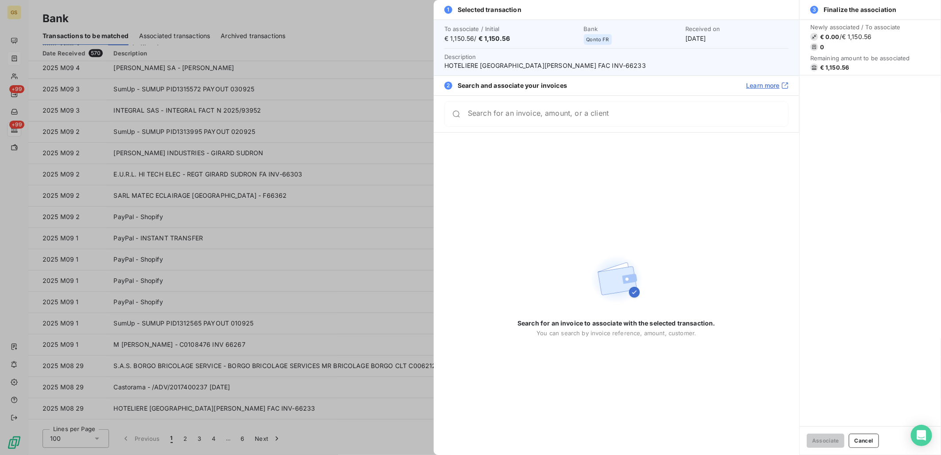
click at [635, 64] on span "HOTELIERE [GEOGRAPHIC_DATA][PERSON_NAME] FAC INV-66233" at bounding box center [616, 65] width 344 height 9
click at [327, 331] on div at bounding box center [470, 227] width 941 height 455
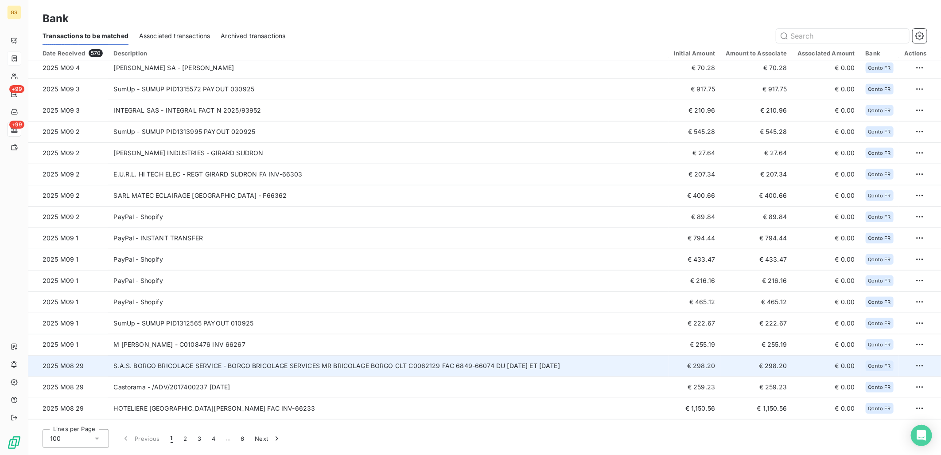
click at [280, 370] on td "S.A.S. BORGO BRICOLAGE SERVICE - BORGO BRICOLAGE SERVICES MR BRICOLAGE BORGO CL…" at bounding box center [388, 365] width 561 height 21
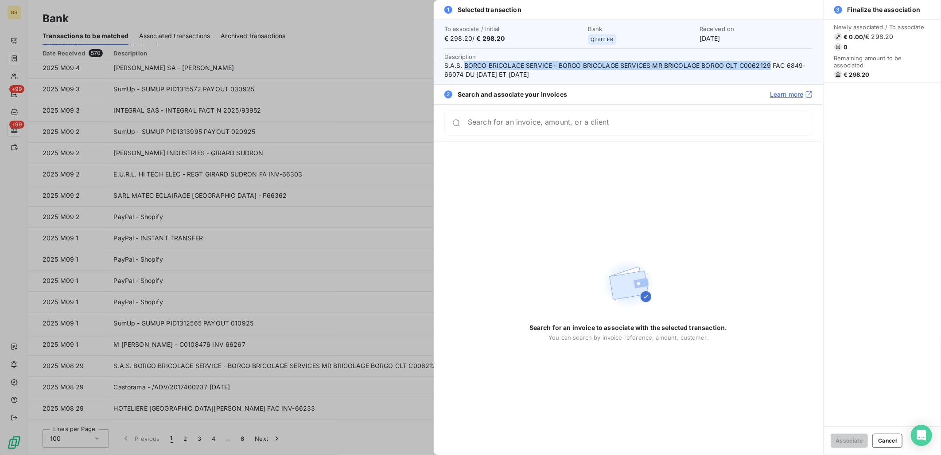
drag, startPoint x: 466, startPoint y: 63, endPoint x: 768, endPoint y: 65, distance: 302.2
click at [768, 65] on span "S.A.S. BORGO BRICOLAGE SERVICE - BORGO BRICOLAGE SERVICES MR BRICOLAGE BORGO CL…" at bounding box center [628, 70] width 368 height 18
click at [791, 66] on span "S.A.S. BORGO BRICOLAGE SERVICE - BORGO BRICOLAGE SERVICES MR BRICOLAGE BORGO CL…" at bounding box center [628, 70] width 368 height 18
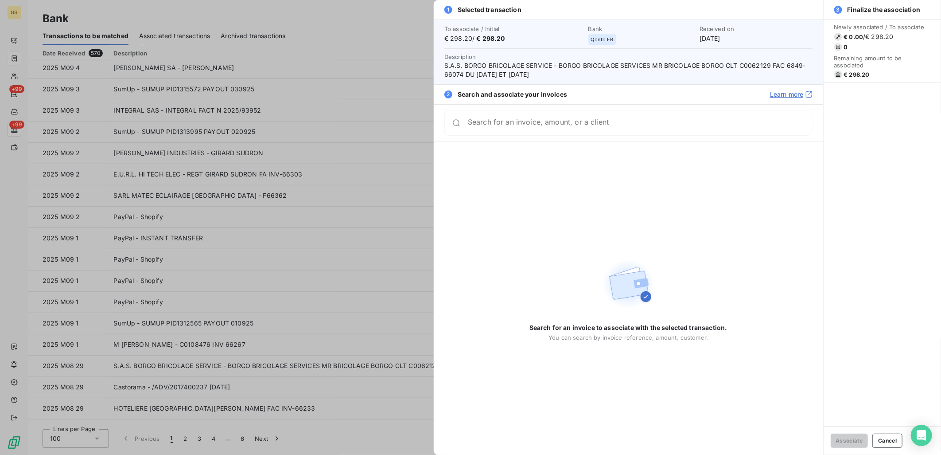
click at [618, 76] on span "S.A.S. BORGO BRICOLAGE SERVICE - BORGO BRICOLAGE SERVICES MR BRICOLAGE BORGO CL…" at bounding box center [628, 70] width 368 height 18
click at [451, 77] on span "S.A.S. BORGO BRICOLAGE SERVICE - BORGO BRICOLAGE SERVICES MR BRICOLAGE BORGO CL…" at bounding box center [628, 70] width 368 height 18
click at [792, 68] on span "S.A.S. BORGO BRICOLAGE SERVICE - BORGO BRICOLAGE SERVICES MR BRICOLAGE BORGO CL…" at bounding box center [628, 70] width 368 height 18
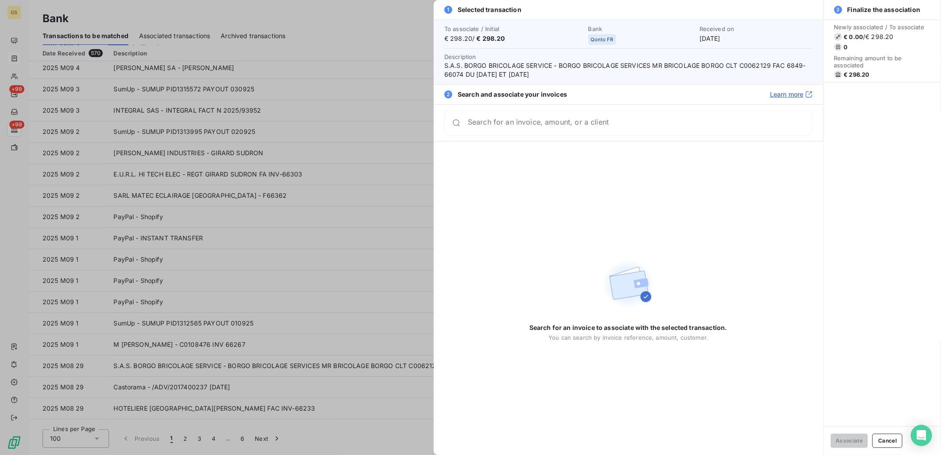
drag, startPoint x: 792, startPoint y: 68, endPoint x: 787, endPoint y: 72, distance: 6.6
click at [787, 72] on span "S.A.S. BORGO BRICOLAGE SERVICE - BORGO BRICOLAGE SERVICES MR BRICOLAGE BORGO CL…" at bounding box center [628, 70] width 368 height 18
drag, startPoint x: 787, startPoint y: 65, endPoint x: 801, endPoint y: 69, distance: 14.6
click at [801, 69] on span "S.A.S. BORGO BRICOLAGE SERVICE - BORGO BRICOLAGE SERVICES MR BRICOLAGE BORGO CL…" at bounding box center [628, 70] width 368 height 18
drag, startPoint x: 565, startPoint y: 75, endPoint x: 446, endPoint y: 66, distance: 120.0
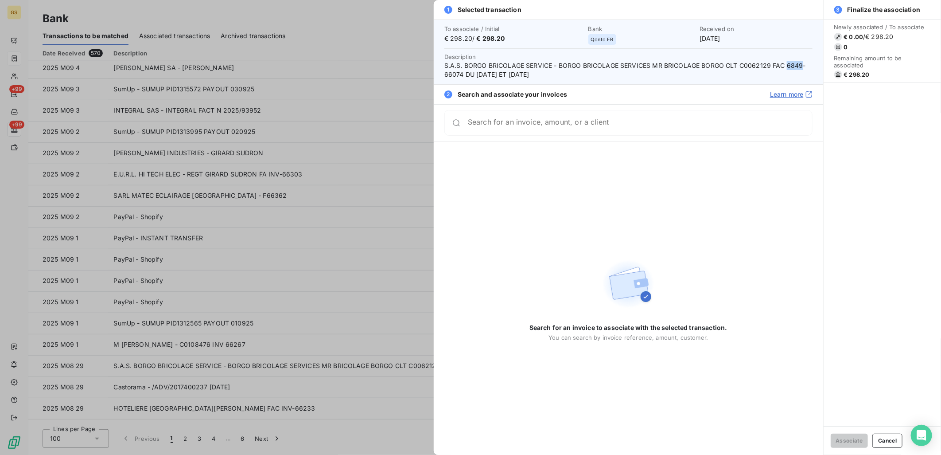
click at [446, 66] on span "S.A.S. BORGO BRICOLAGE SERVICE - BORGO BRICOLAGE SERVICES MR BRICOLAGE BORGO CL…" at bounding box center [628, 70] width 368 height 18
click at [327, 312] on div at bounding box center [470, 227] width 941 height 455
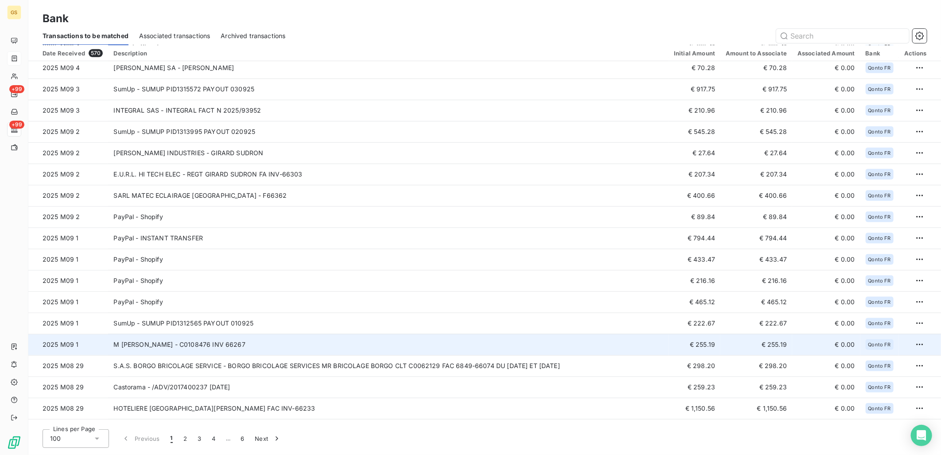
drag, startPoint x: 249, startPoint y: 340, endPoint x: 222, endPoint y: 344, distance: 26.4
click at [222, 344] on td "M [PERSON_NAME] - C0108476 INV 66267" at bounding box center [388, 344] width 561 height 21
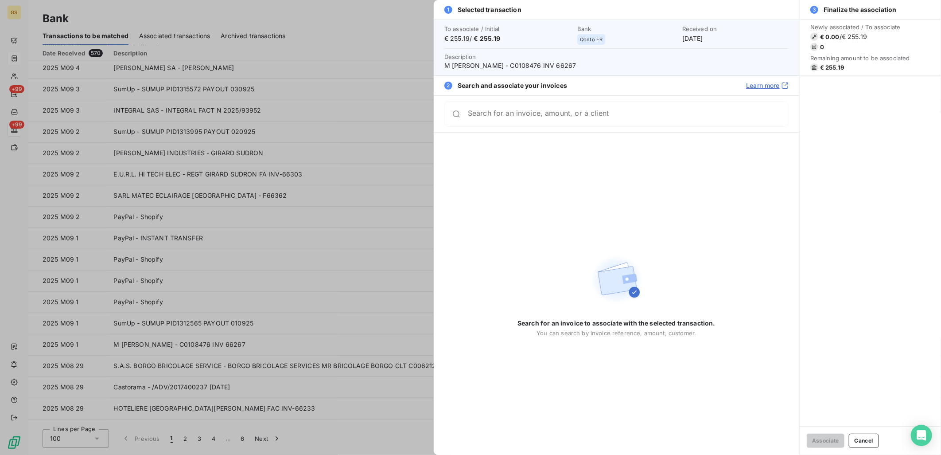
click at [564, 66] on span "M [PERSON_NAME] - C0108476 INV 66267" at bounding box center [616, 65] width 344 height 9
click at [251, 344] on div at bounding box center [470, 227] width 941 height 455
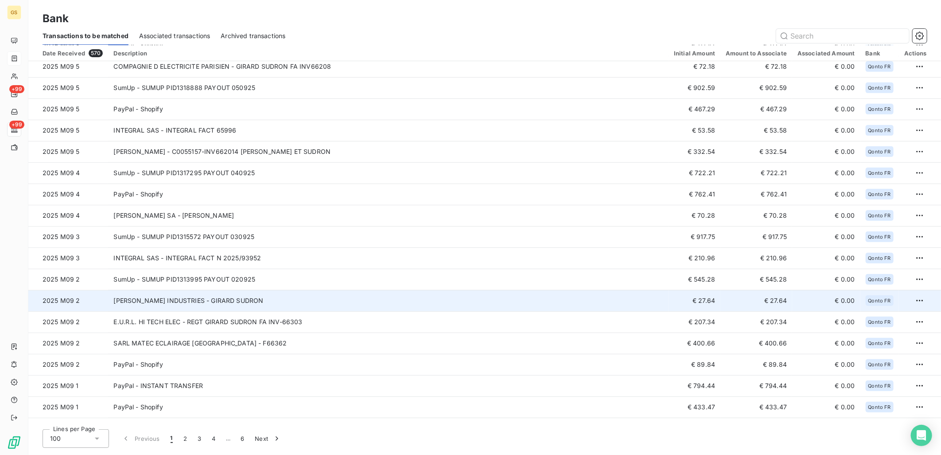
scroll to position [190, 0]
